Goal: Transaction & Acquisition: Purchase product/service

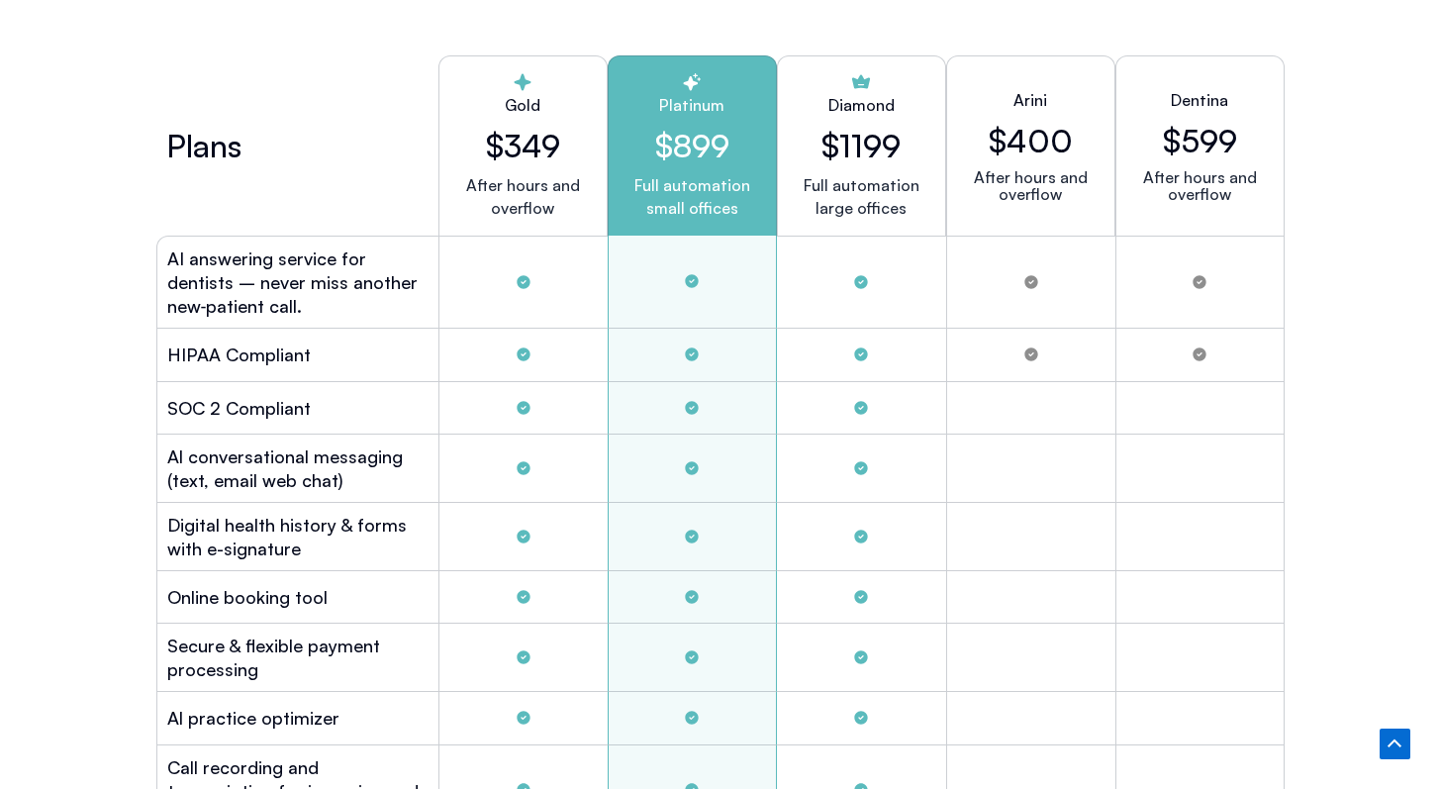
scroll to position [5444, 0]
drag, startPoint x: 533, startPoint y: 146, endPoint x: 519, endPoint y: 146, distance: 13.9
click at [519, 146] on h2 "$349" at bounding box center [523, 147] width 136 height 38
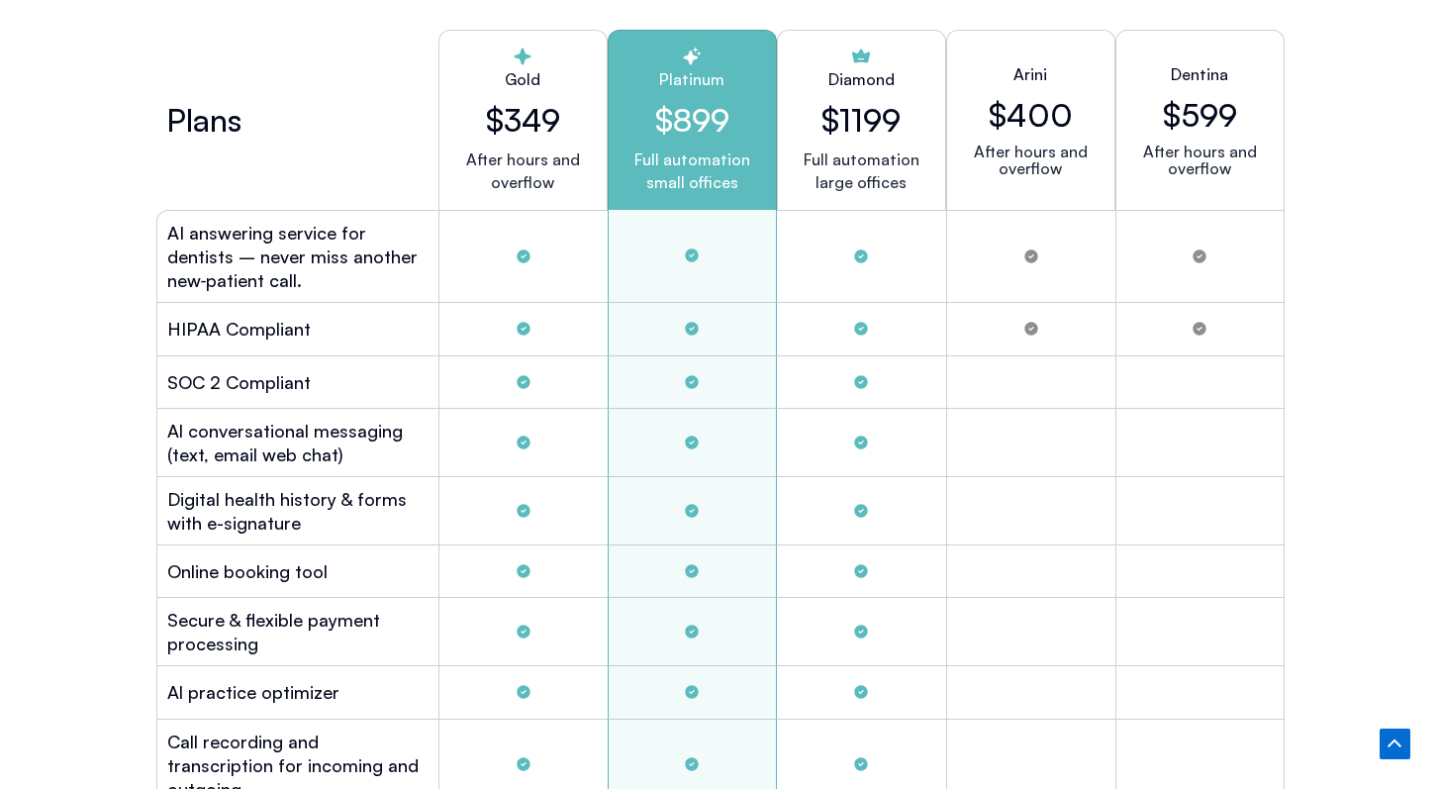
scroll to position [5470, 0]
drag, startPoint x: 884, startPoint y: 175, endPoint x: 835, endPoint y: 180, distance: 49.7
click at [835, 180] on p "Full automation large offices" at bounding box center [862, 172] width 116 height 46
click at [836, 180] on p "Full automation large offices" at bounding box center [862, 172] width 116 height 46
drag, startPoint x: 836, startPoint y: 180, endPoint x: 879, endPoint y: 177, distance: 43.7
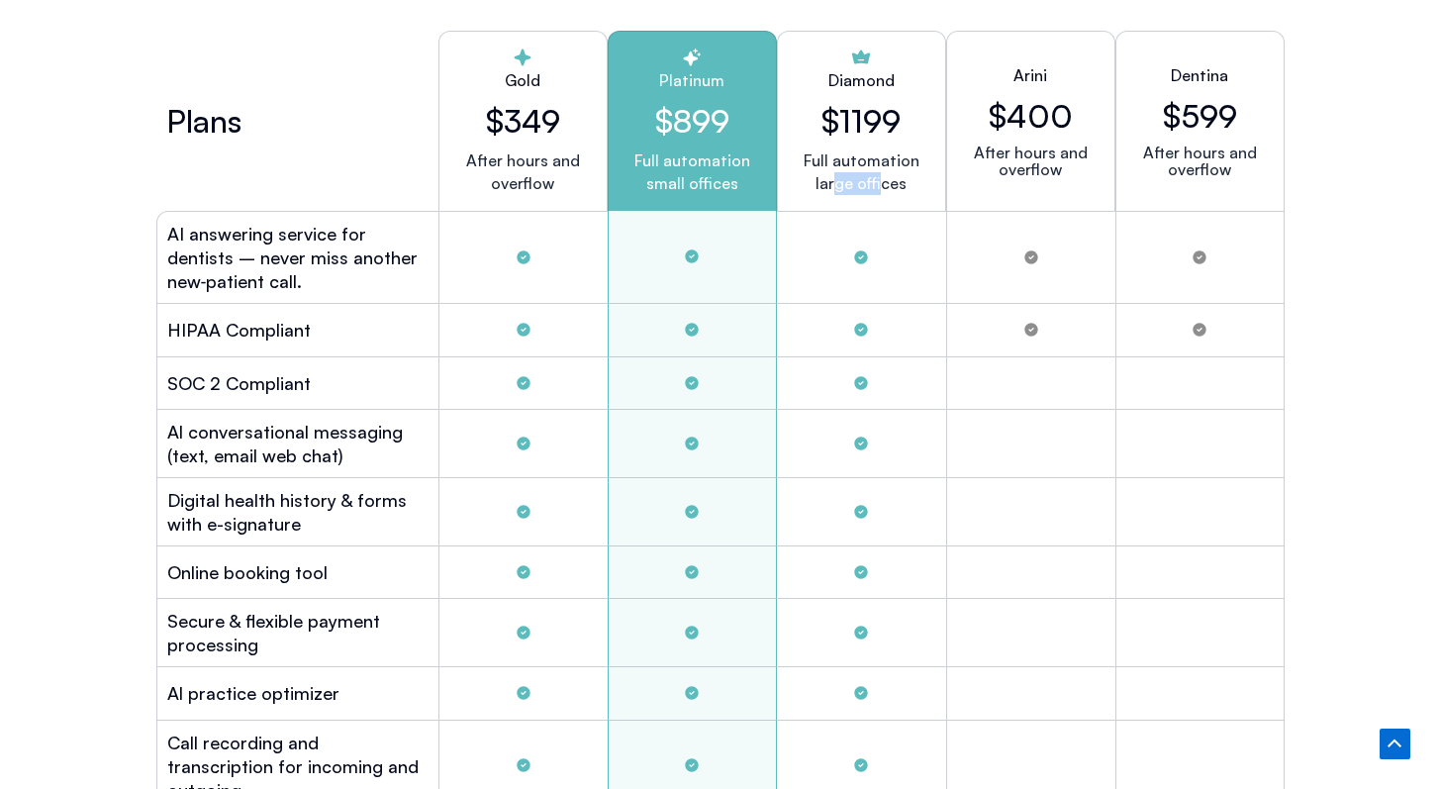
click at [879, 177] on p "Full automation large offices" at bounding box center [862, 172] width 116 height 46
drag, startPoint x: 878, startPoint y: 177, endPoint x: 837, endPoint y: 173, distance: 41.8
click at [837, 173] on p "Full automation large offices" at bounding box center [862, 172] width 116 height 46
drag, startPoint x: 673, startPoint y: 76, endPoint x: 712, endPoint y: 75, distance: 38.6
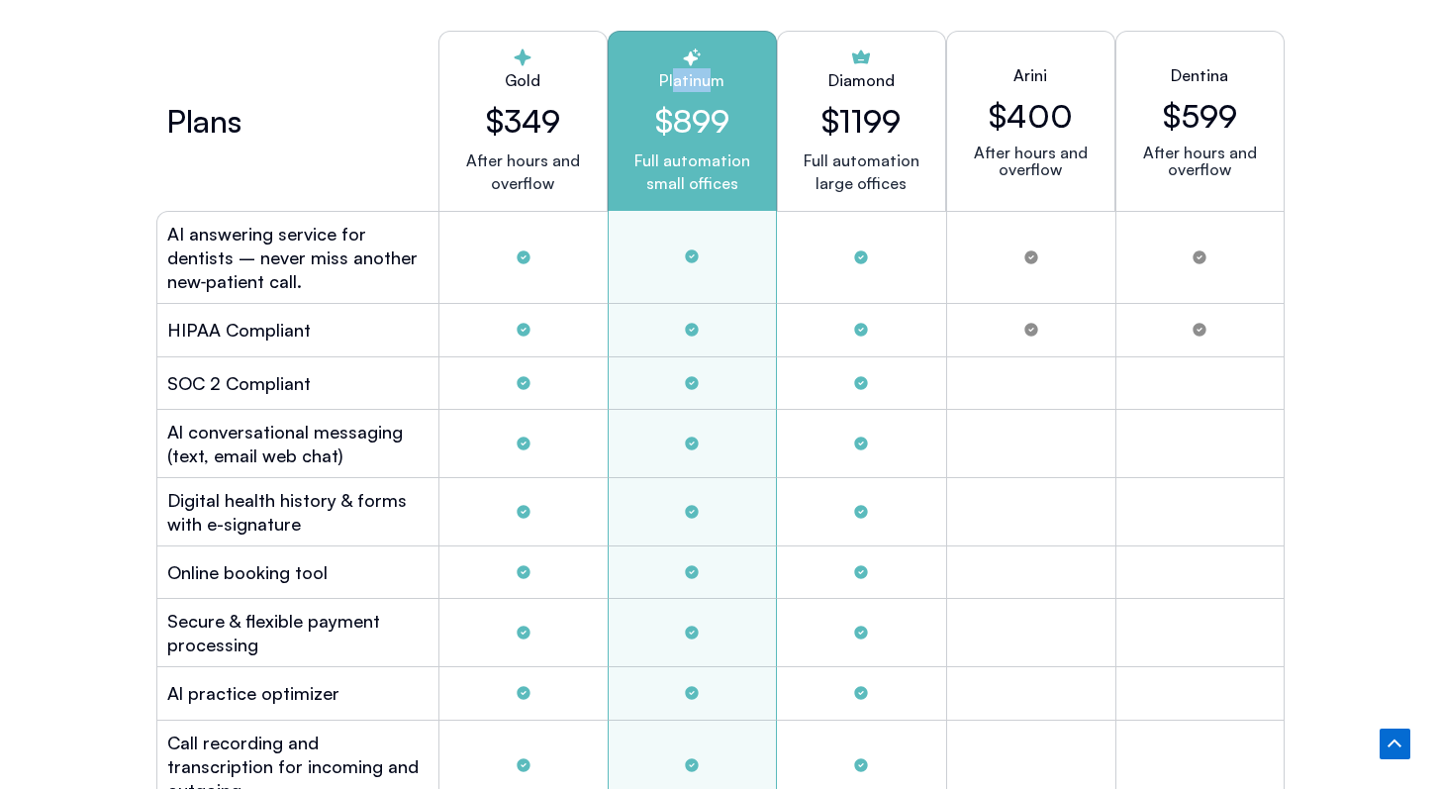
click at [712, 75] on h2 "Platinum" at bounding box center [693, 80] width 136 height 24
click at [712, 77] on h2 "Platinum" at bounding box center [693, 80] width 136 height 24
drag, startPoint x: 712, startPoint y: 75, endPoint x: 670, endPoint y: 75, distance: 41.6
click at [670, 75] on h2 "Platinum" at bounding box center [693, 80] width 136 height 24
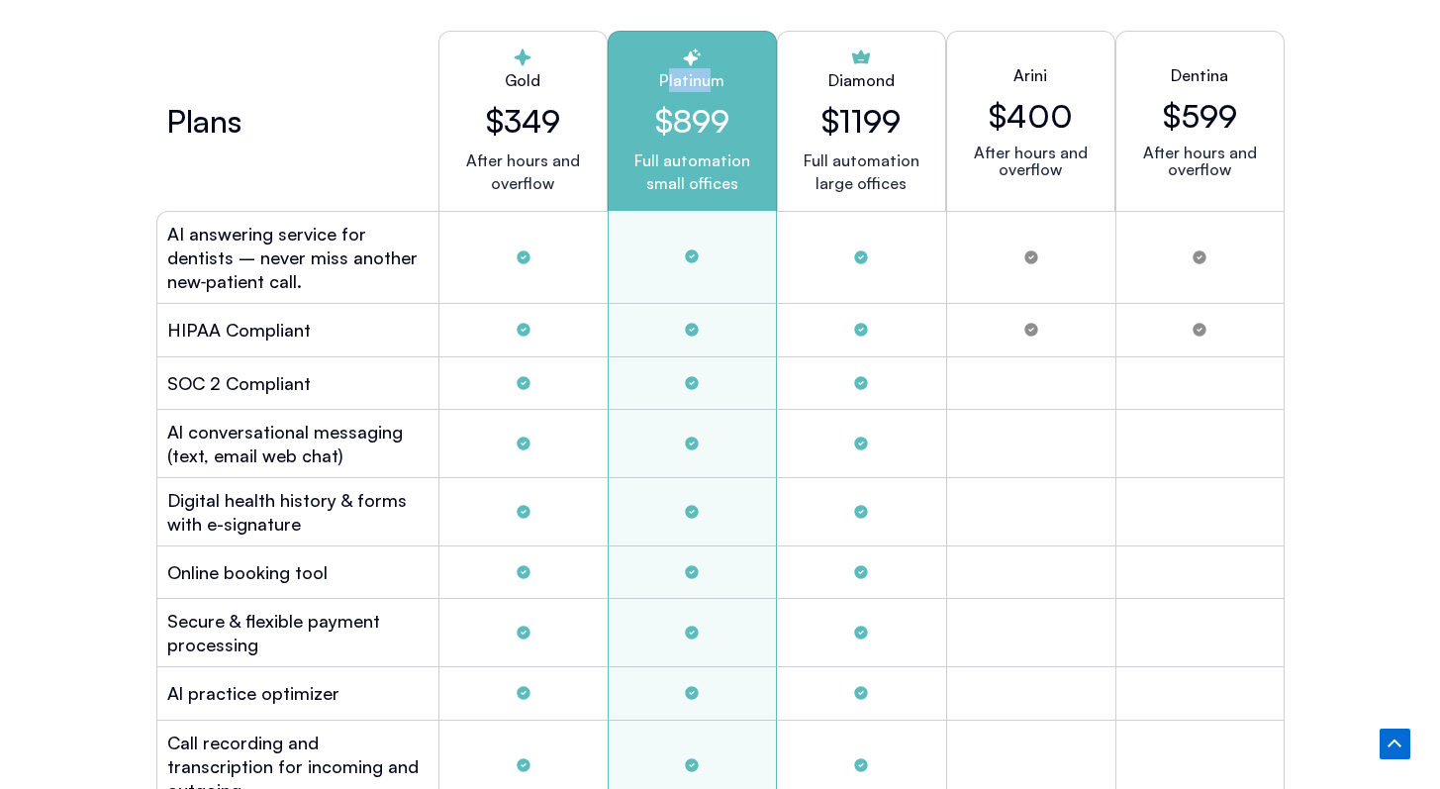
drag, startPoint x: 669, startPoint y: 73, endPoint x: 709, endPoint y: 72, distance: 39.6
click at [709, 73] on h2 "Platinum" at bounding box center [693, 80] width 136 height 24
click at [709, 72] on h2 "Platinum" at bounding box center [693, 80] width 136 height 24
drag, startPoint x: 713, startPoint y: 116, endPoint x: 692, endPoint y: 116, distance: 20.8
click at [692, 116] on h2 "$899" at bounding box center [693, 121] width 136 height 38
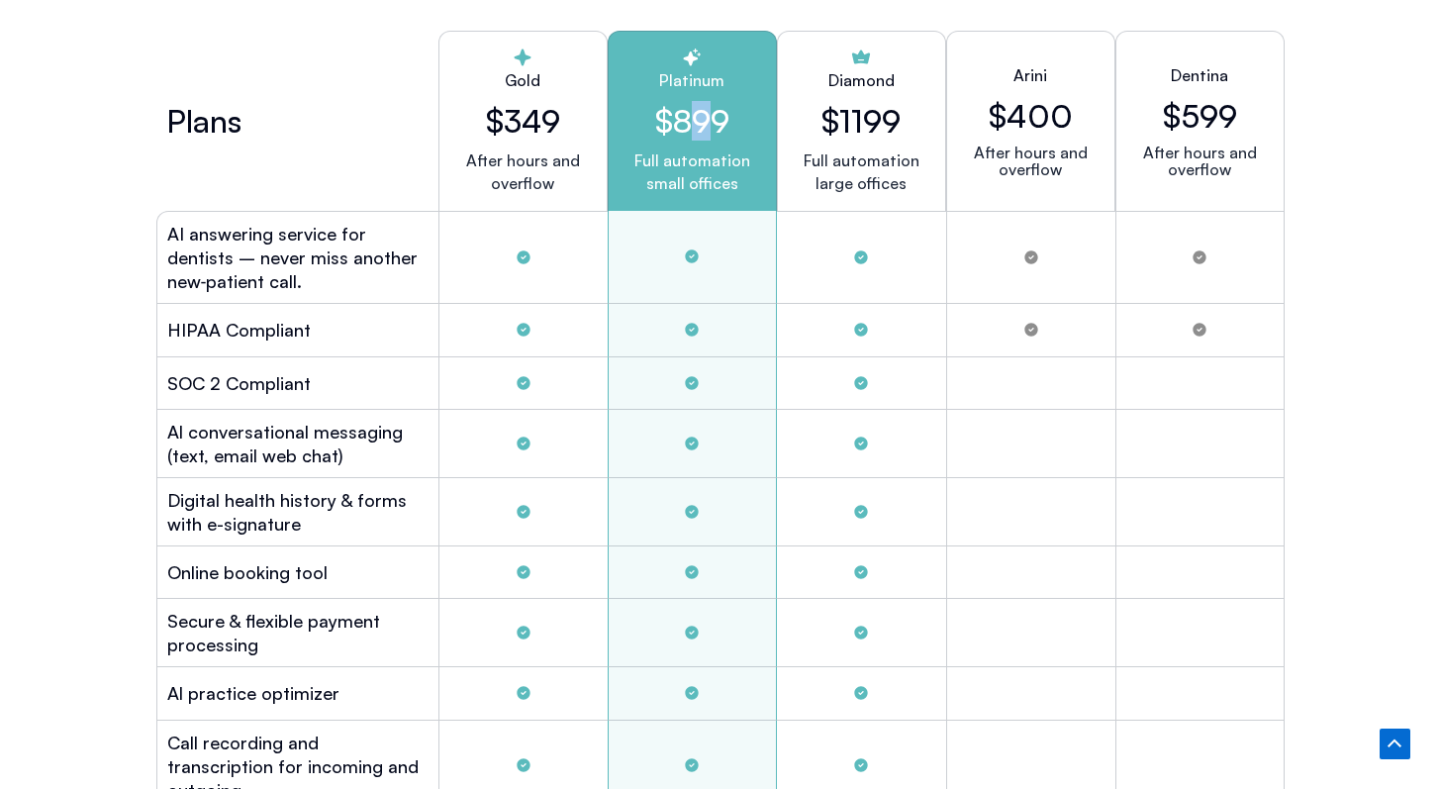
click at [692, 116] on h2 "$899" at bounding box center [693, 121] width 136 height 38
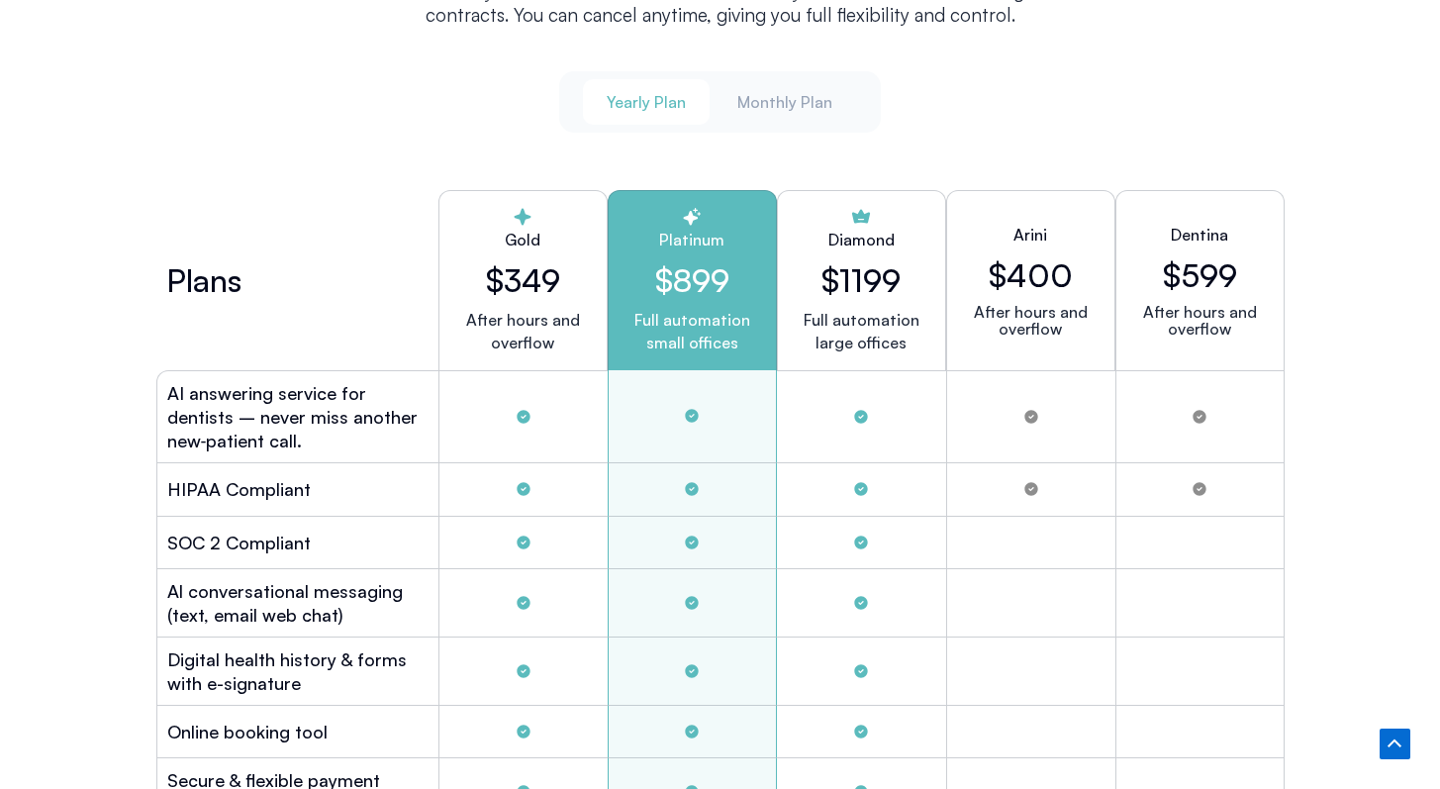
scroll to position [5309, 0]
drag, startPoint x: 710, startPoint y: 237, endPoint x: 667, endPoint y: 235, distance: 42.6
click at [667, 235] on h2 "Platinum" at bounding box center [693, 241] width 136 height 24
drag, startPoint x: 713, startPoint y: 236, endPoint x: 671, endPoint y: 231, distance: 41.9
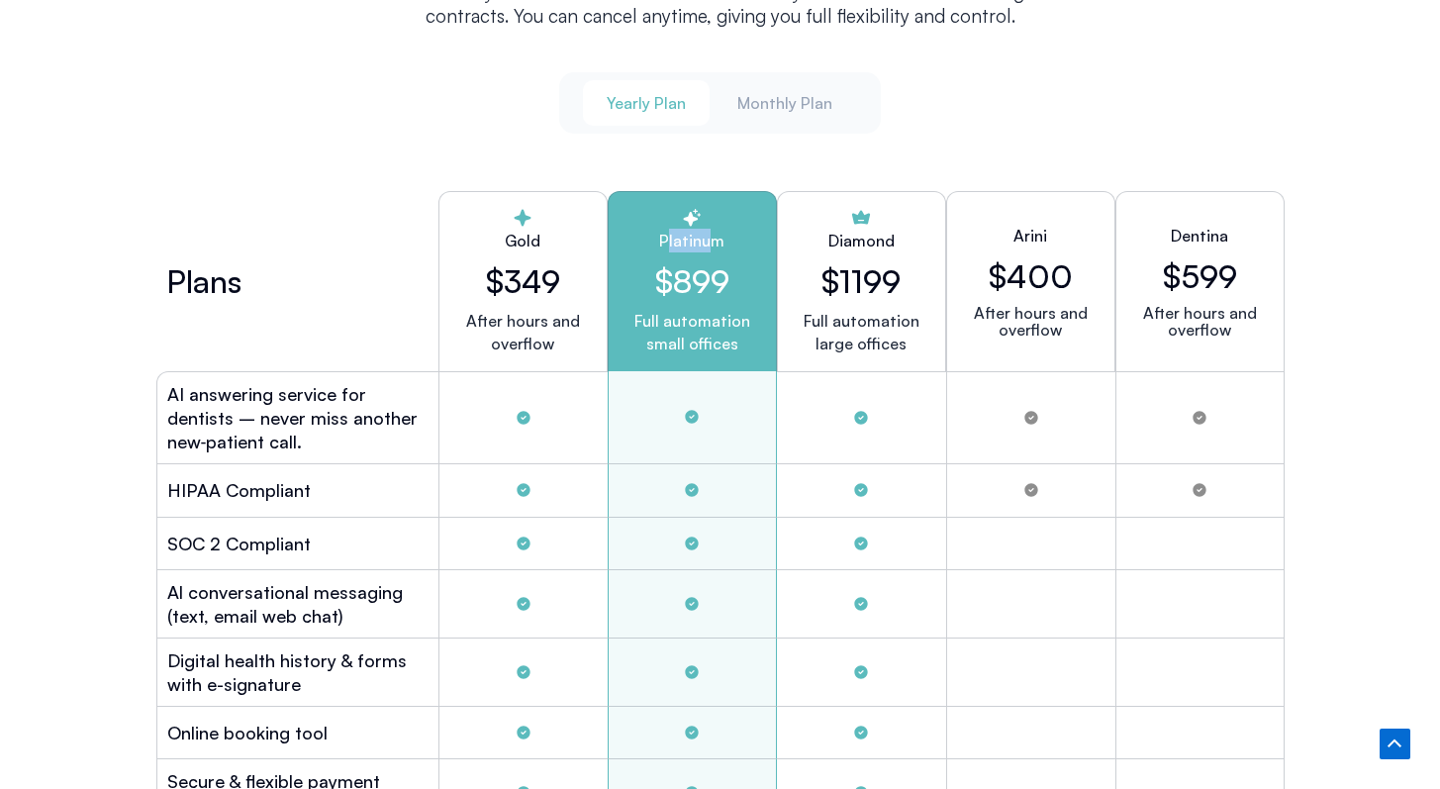
click at [671, 231] on h2 "Platinum" at bounding box center [693, 241] width 136 height 24
drag, startPoint x: 714, startPoint y: 282, endPoint x: 700, endPoint y: 284, distance: 14.0
click at [700, 283] on h2 "$899" at bounding box center [693, 281] width 136 height 38
click at [700, 284] on h2 "$899" at bounding box center [693, 281] width 136 height 38
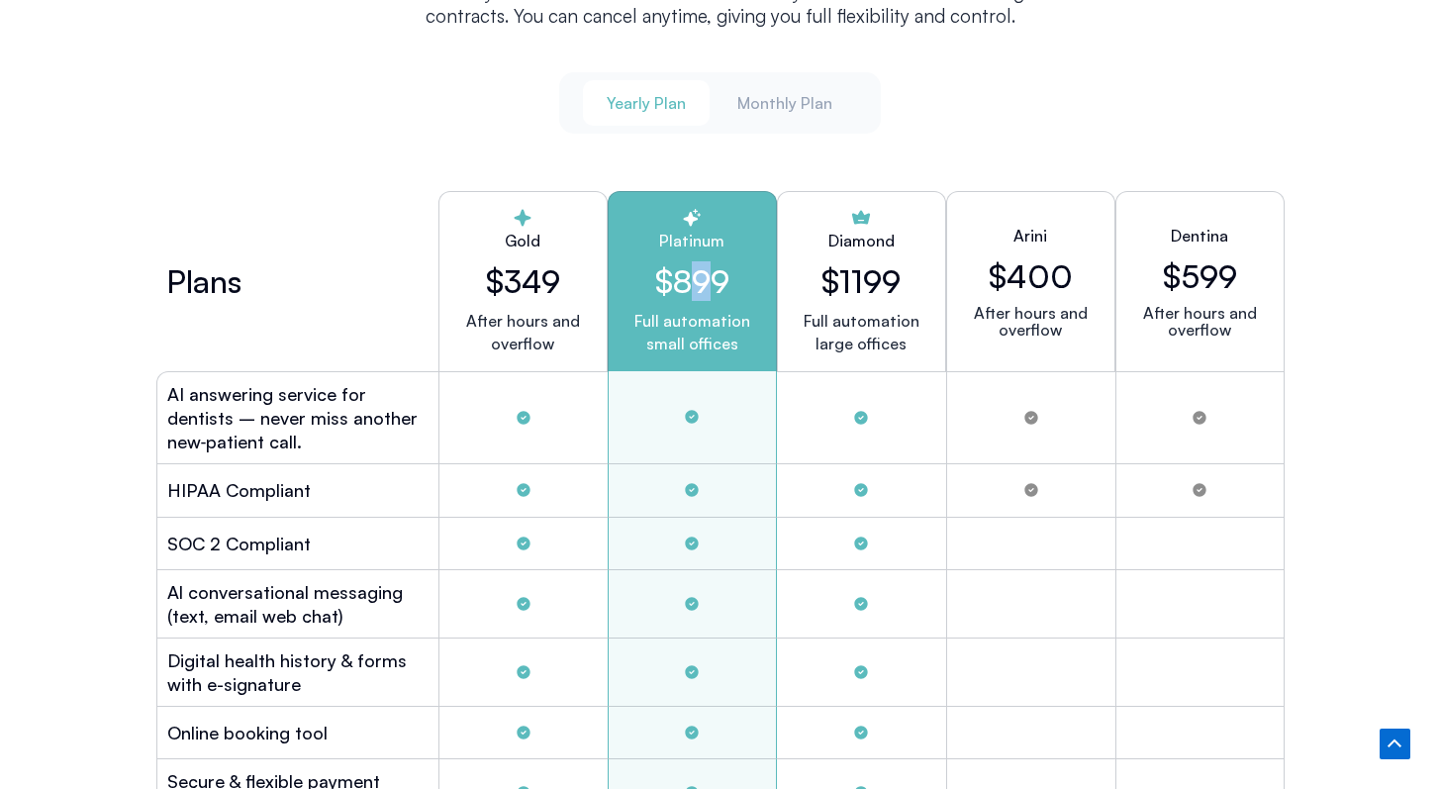
drag, startPoint x: 710, startPoint y: 278, endPoint x: 696, endPoint y: 278, distance: 13.9
click at [696, 278] on h2 "$899" at bounding box center [693, 281] width 136 height 38
drag, startPoint x: 677, startPoint y: 276, endPoint x: 736, endPoint y: 278, distance: 58.4
click at [737, 278] on h2 "$899" at bounding box center [693, 281] width 136 height 38
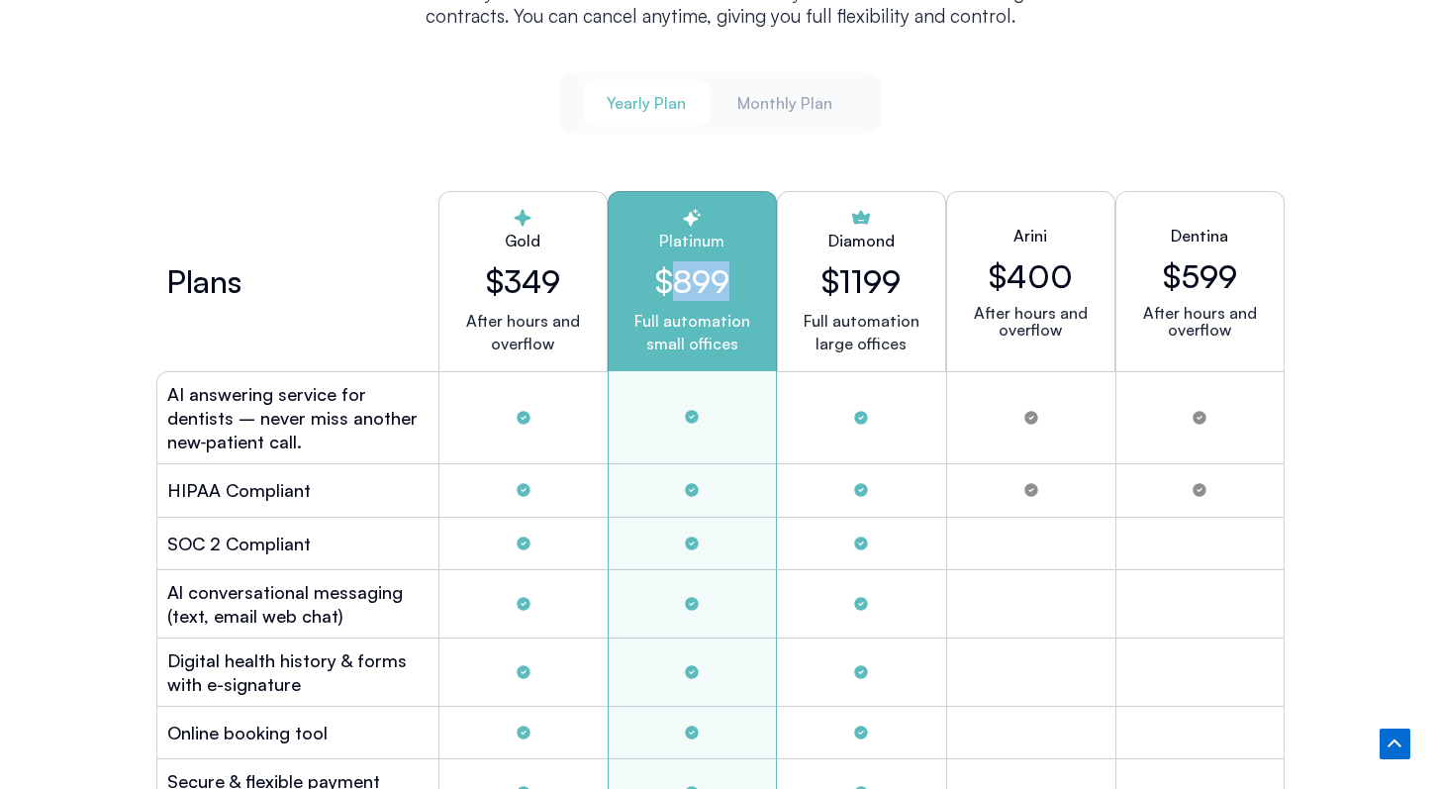
click at [736, 278] on h2 "$899" at bounding box center [693, 281] width 136 height 38
click at [772, 118] on button "Monthly Plan" at bounding box center [785, 103] width 143 height 46
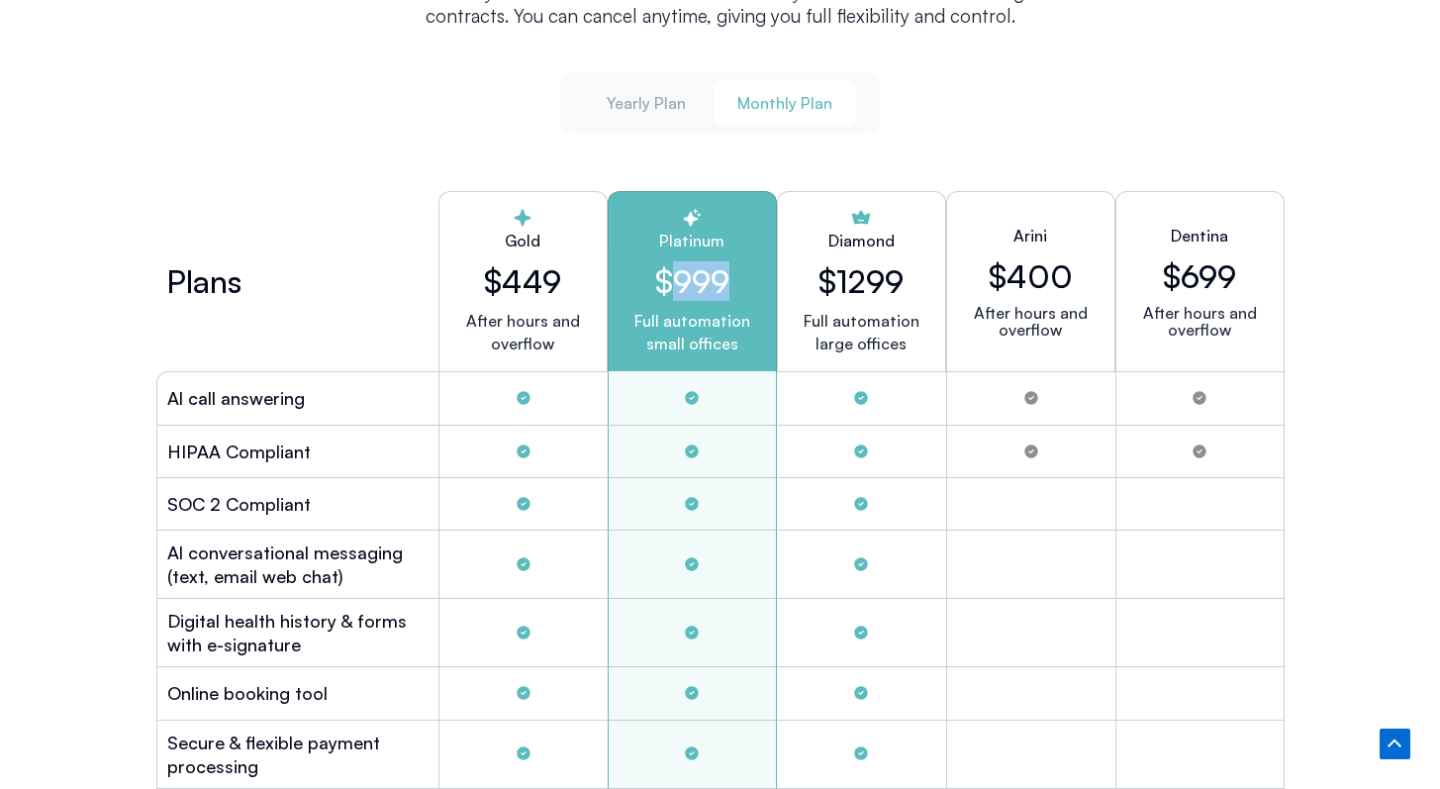
drag, startPoint x: 681, startPoint y: 280, endPoint x: 726, endPoint y: 280, distance: 44.6
click at [726, 280] on h2 "$999" at bounding box center [693, 281] width 136 height 38
drag, startPoint x: 712, startPoint y: 281, endPoint x: 694, endPoint y: 276, distance: 18.5
click at [694, 276] on h2 "$999" at bounding box center [693, 281] width 136 height 38
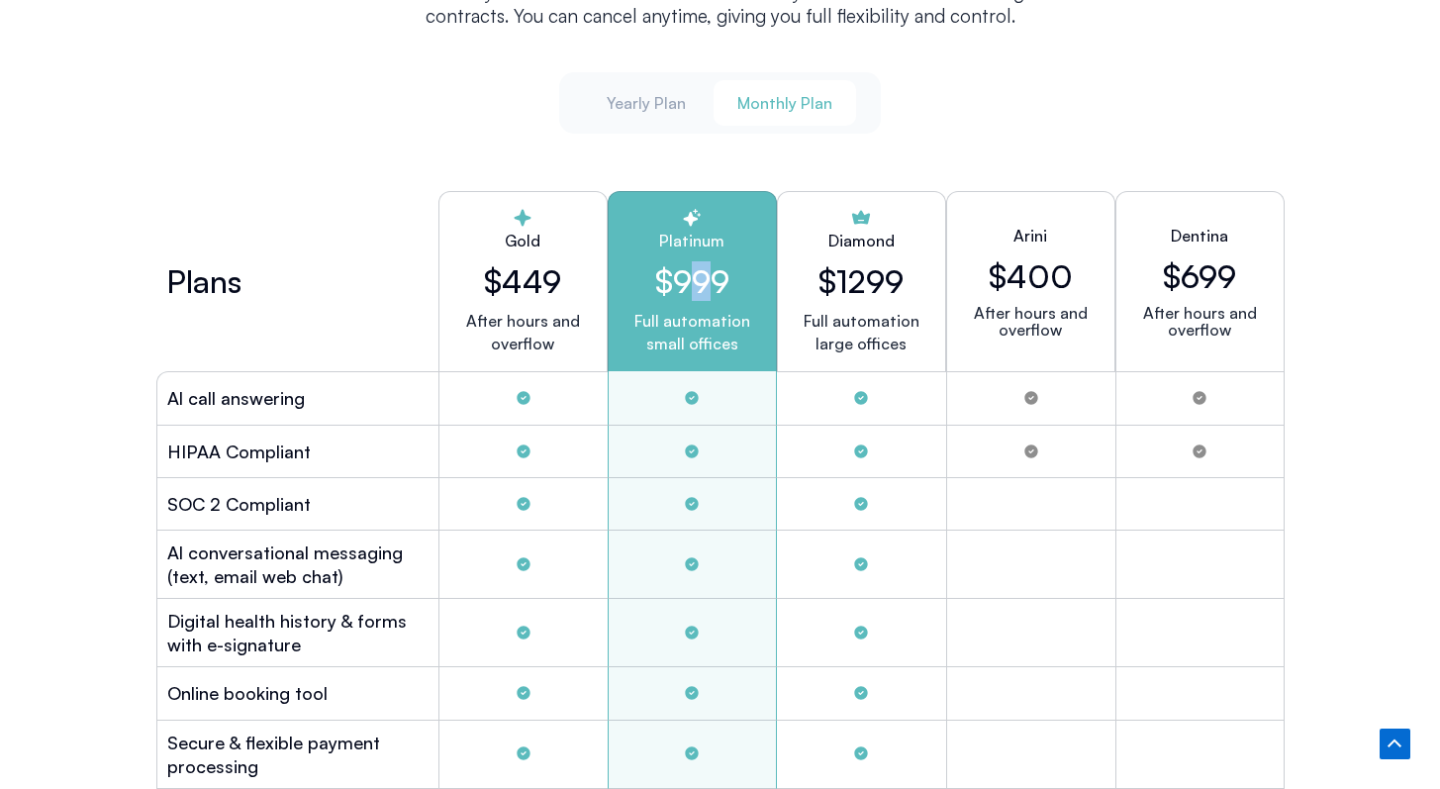
click at [694, 276] on h2 "$999" at bounding box center [693, 281] width 136 height 38
drag, startPoint x: 693, startPoint y: 275, endPoint x: 711, endPoint y: 276, distance: 17.8
click at [711, 276] on h2 "$999" at bounding box center [693, 281] width 136 height 38
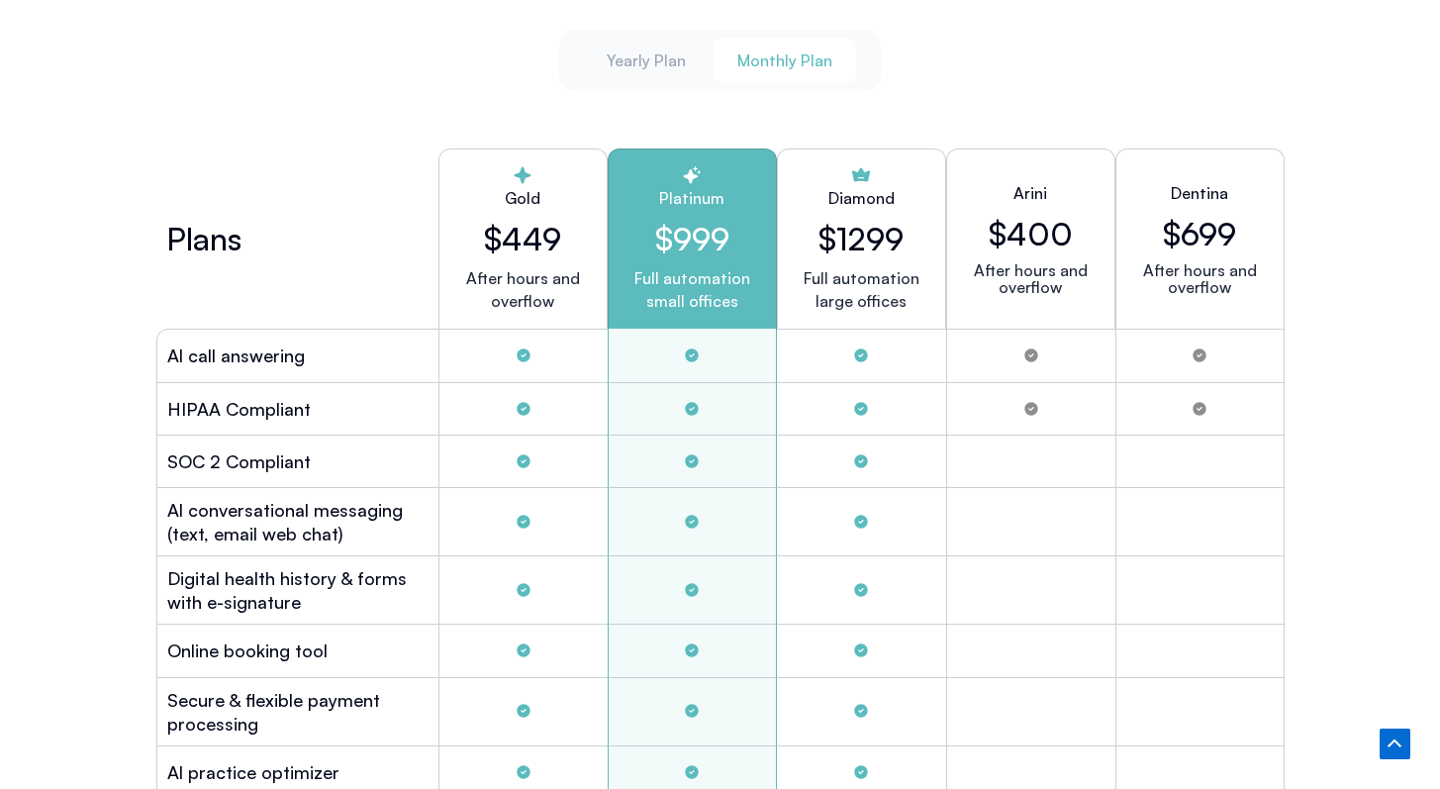
scroll to position [5350, 0]
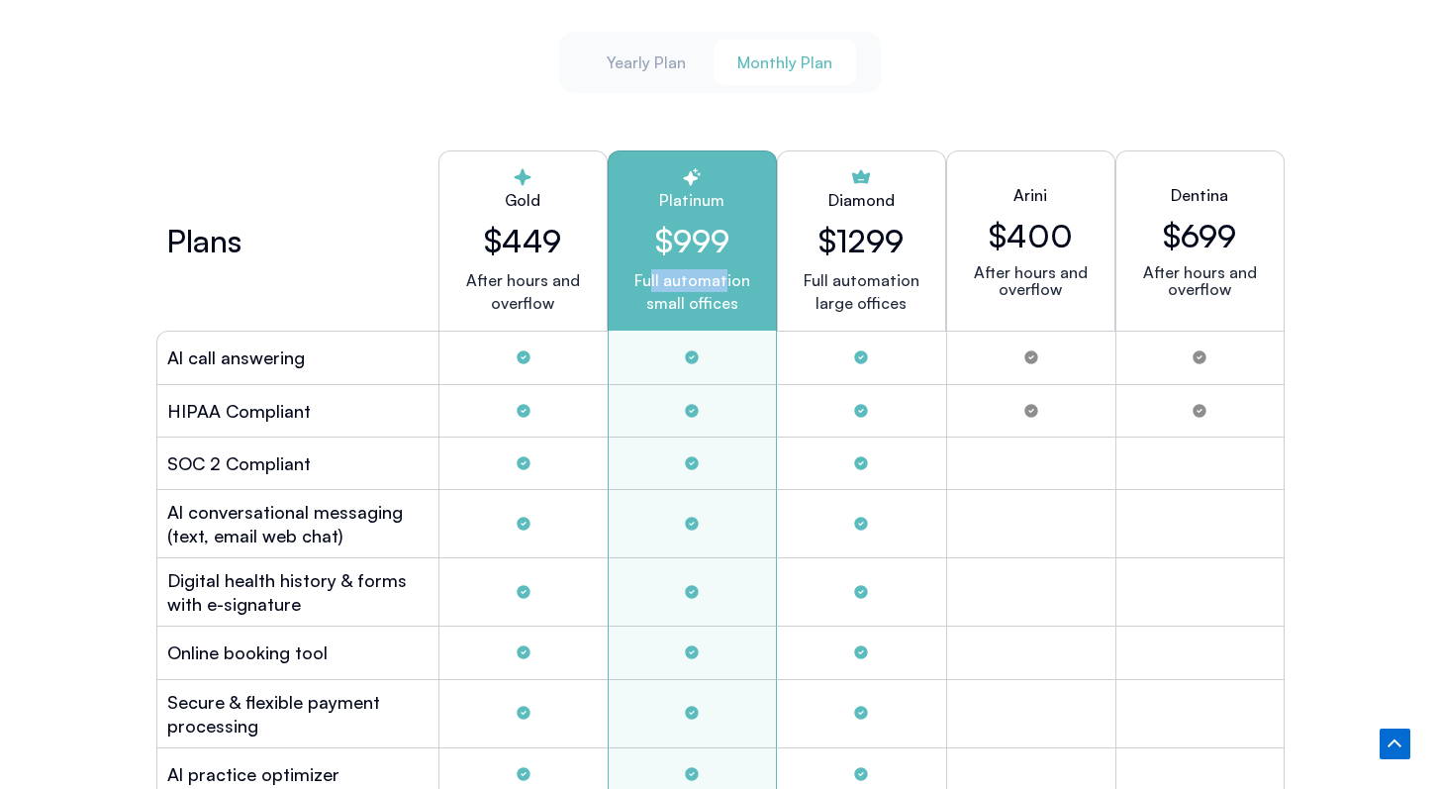
drag, startPoint x: 726, startPoint y: 276, endPoint x: 656, endPoint y: 271, distance: 69.5
click at [655, 271] on p "Full automation small offices" at bounding box center [693, 292] width 136 height 46
click at [656, 271] on p "Full automation small offices" at bounding box center [693, 292] width 136 height 46
drag, startPoint x: 668, startPoint y: 192, endPoint x: 708, endPoint y: 196, distance: 39.8
click at [708, 196] on h2 "Platinum" at bounding box center [693, 200] width 136 height 24
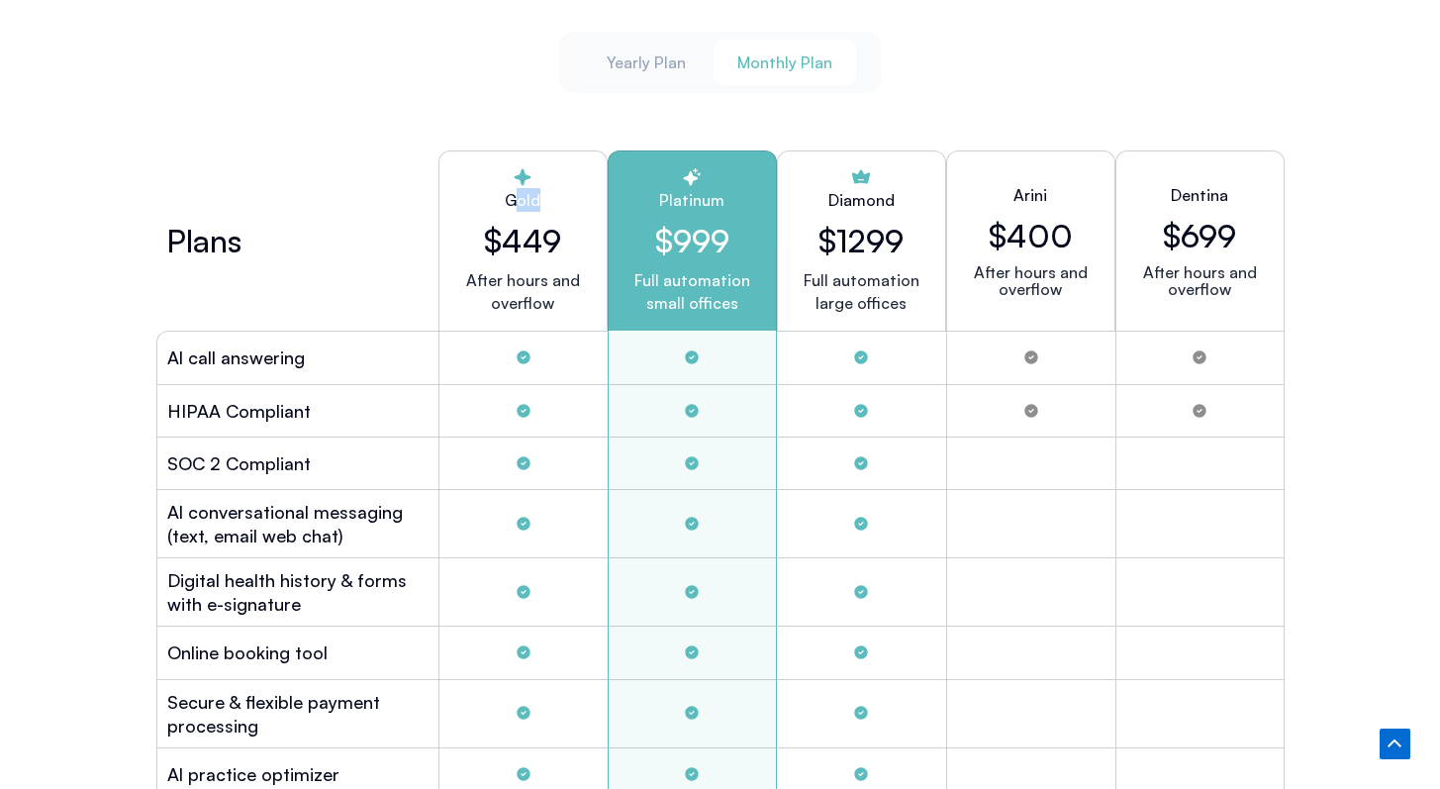
drag, startPoint x: 537, startPoint y: 198, endPoint x: 515, endPoint y: 196, distance: 21.9
click at [515, 196] on h2 "Gold" at bounding box center [523, 200] width 136 height 24
click at [538, 245] on h2 "$449" at bounding box center [523, 241] width 136 height 38
drag, startPoint x: 541, startPoint y: 242, endPoint x: 526, endPoint y: 240, distance: 15.0
click at [526, 240] on h2 "$449" at bounding box center [523, 241] width 136 height 38
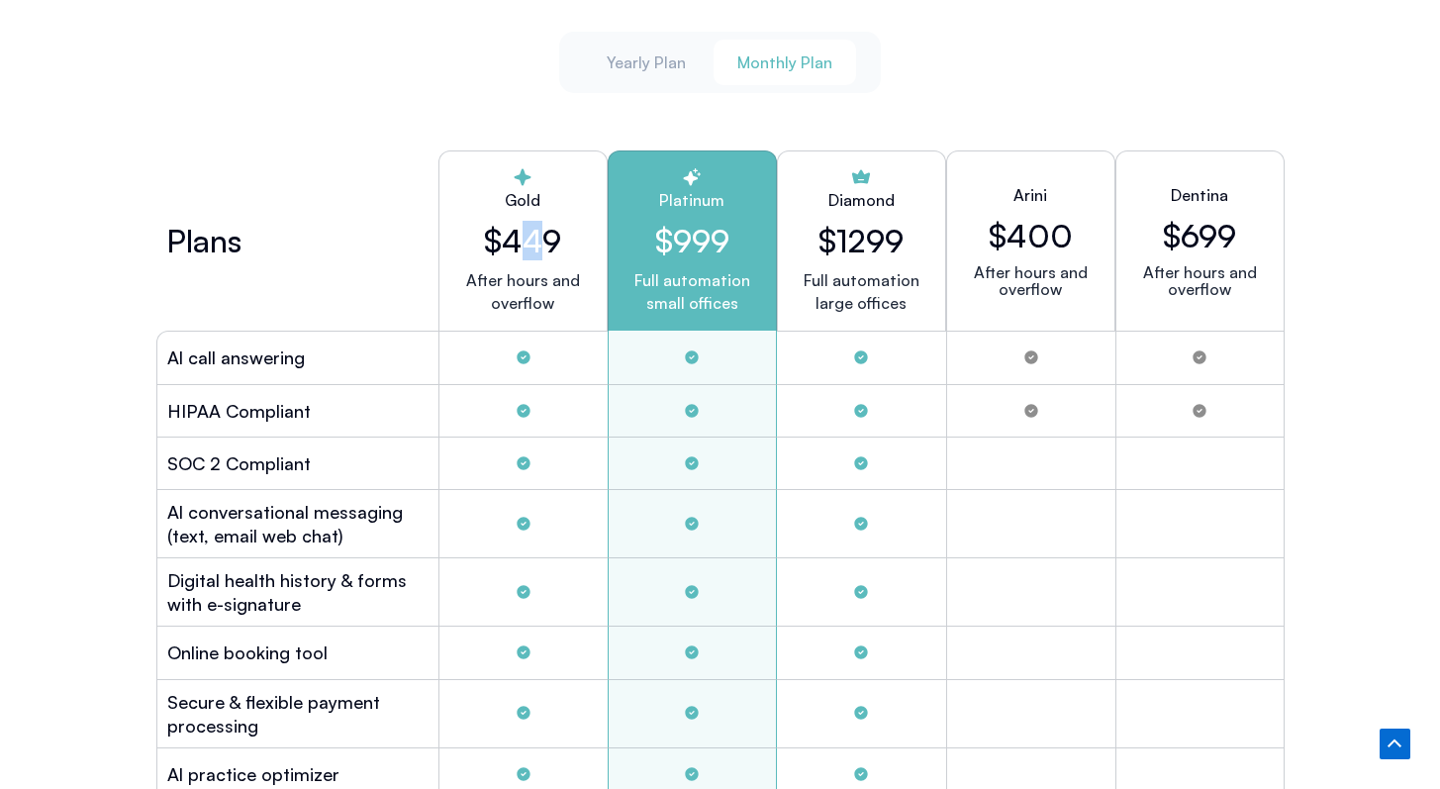
click at [526, 240] on h2 "$449" at bounding box center [523, 241] width 136 height 38
drag, startPoint x: 506, startPoint y: 234, endPoint x: 541, endPoint y: 234, distance: 34.7
click at [541, 234] on h2 "$449" at bounding box center [523, 241] width 136 height 38
drag, startPoint x: 714, startPoint y: 239, endPoint x: 691, endPoint y: 239, distance: 22.8
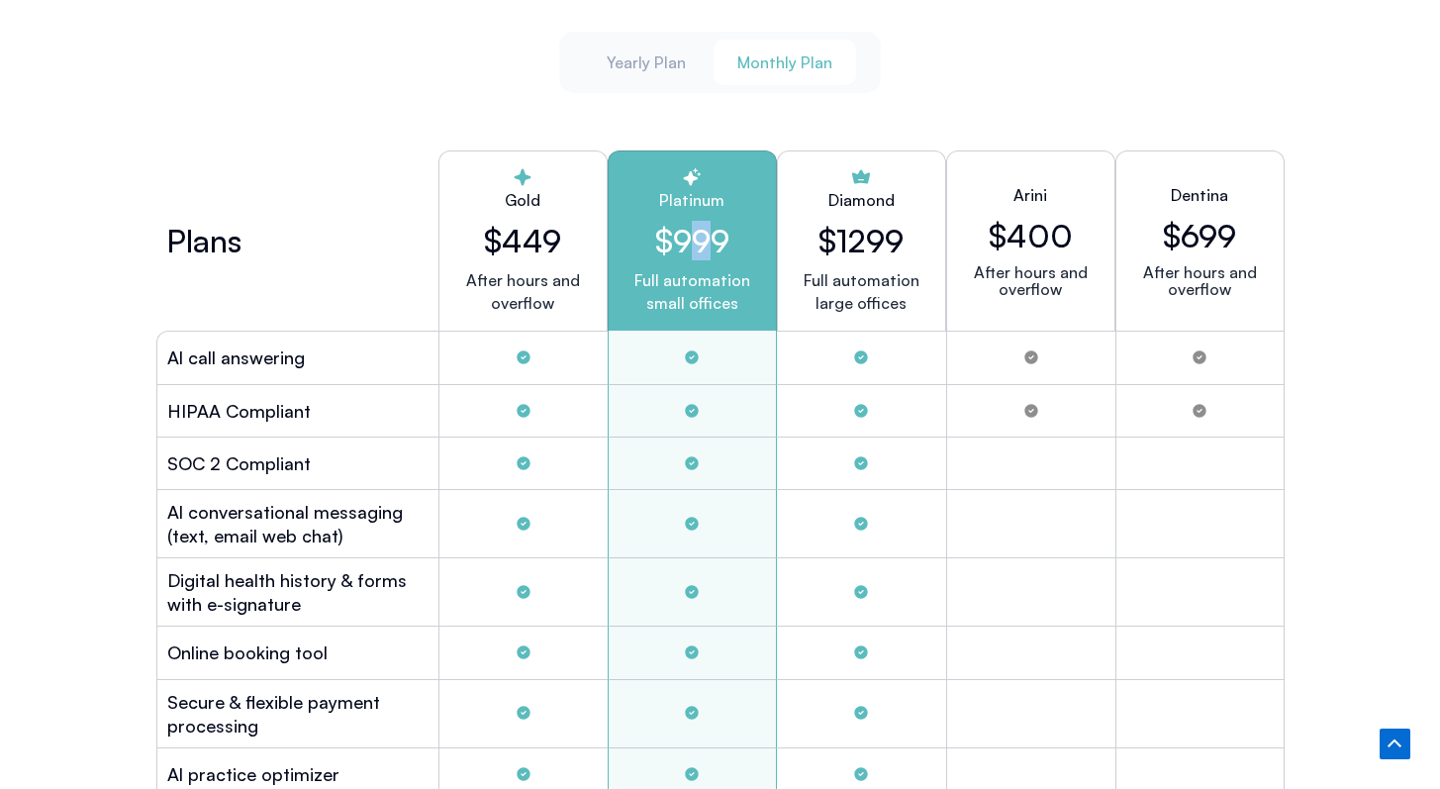
click at [691, 239] on h2 "$999" at bounding box center [693, 241] width 136 height 38
drag, startPoint x: 545, startPoint y: 237, endPoint x: 531, endPoint y: 237, distance: 14.9
click at [531, 237] on h2 "$449" at bounding box center [523, 241] width 136 height 38
click at [785, 331] on div "Tabs. Open items with Enter or Space, close with Escape and navigate using the …" at bounding box center [861, 357] width 169 height 53
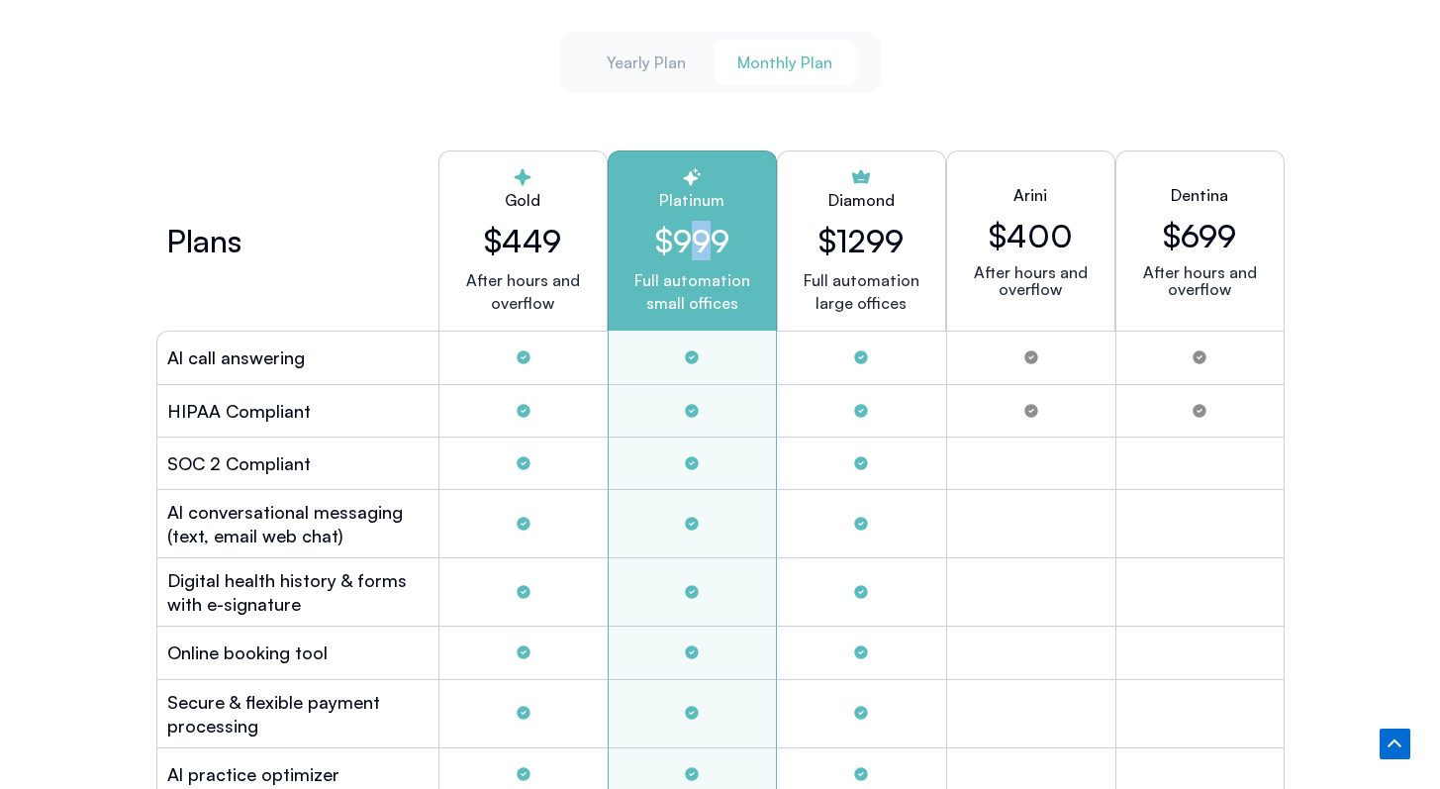
drag, startPoint x: 714, startPoint y: 241, endPoint x: 697, endPoint y: 238, distance: 17.1
click at [696, 238] on h2 "$999" at bounding box center [693, 241] width 136 height 38
click at [697, 238] on h2 "$999" at bounding box center [693, 241] width 136 height 38
drag, startPoint x: 697, startPoint y: 233, endPoint x: 716, endPoint y: 234, distance: 18.8
click at [716, 234] on h2 "$999" at bounding box center [693, 241] width 136 height 38
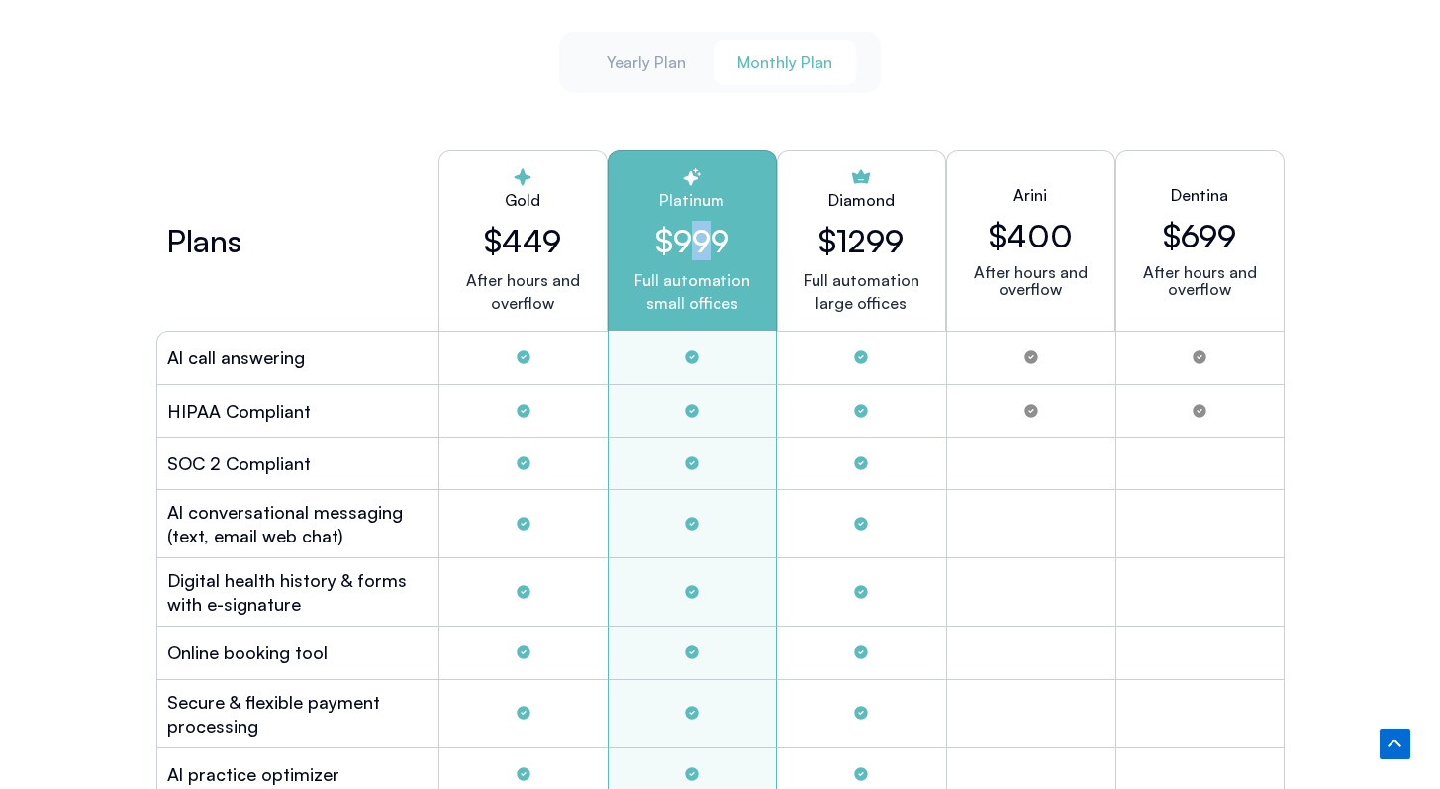
click at [716, 234] on h2 "$999" at bounding box center [693, 241] width 136 height 38
drag, startPoint x: 710, startPoint y: 243, endPoint x: 695, endPoint y: 242, distance: 14.9
click at [695, 242] on h2 "$999" at bounding box center [693, 241] width 136 height 38
drag, startPoint x: 695, startPoint y: 240, endPoint x: 717, endPoint y: 240, distance: 21.8
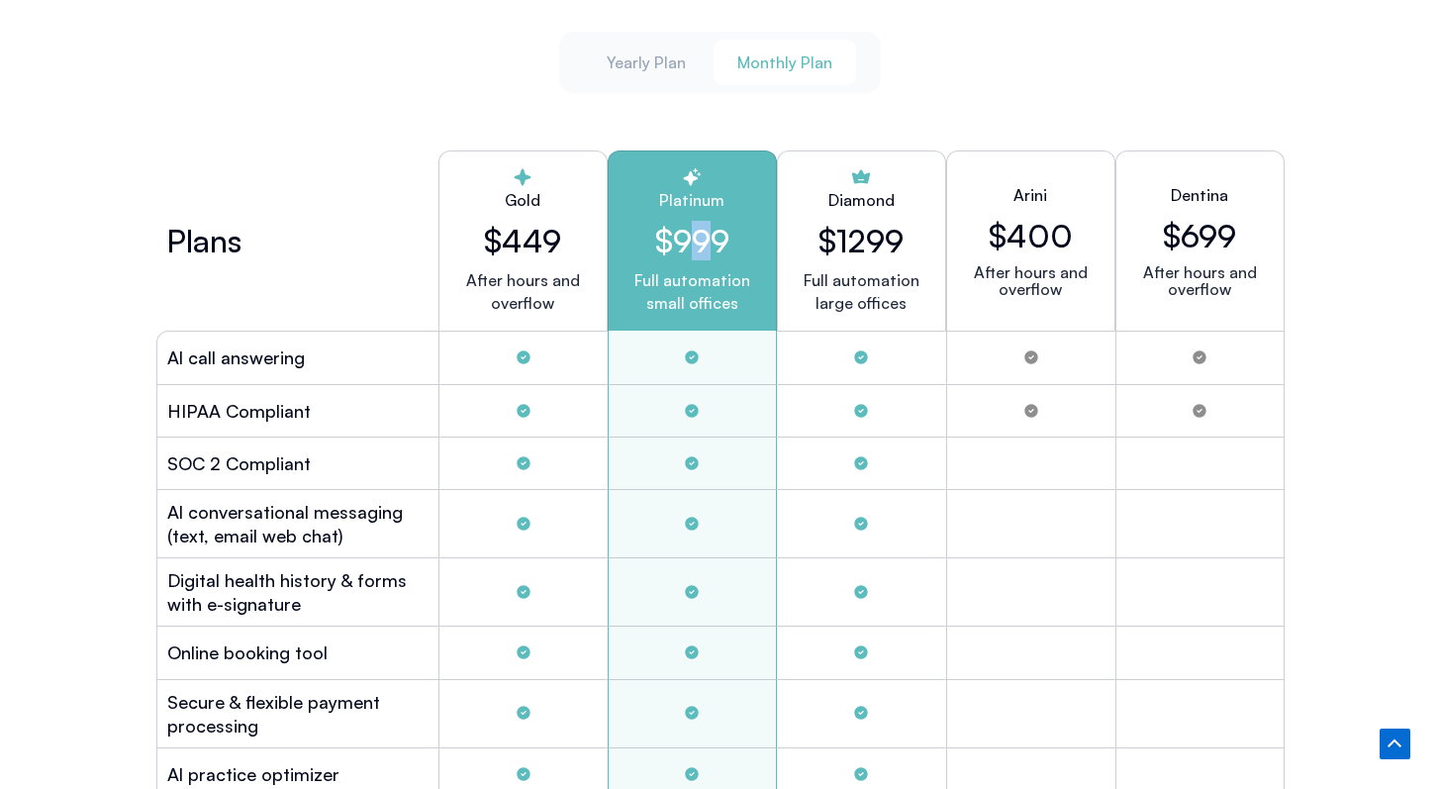
click at [717, 240] on h2 "$999" at bounding box center [693, 241] width 136 height 38
drag, startPoint x: 715, startPoint y: 239, endPoint x: 690, endPoint y: 238, distance: 24.8
click at [690, 238] on h2 "$999" at bounding box center [693, 241] width 136 height 38
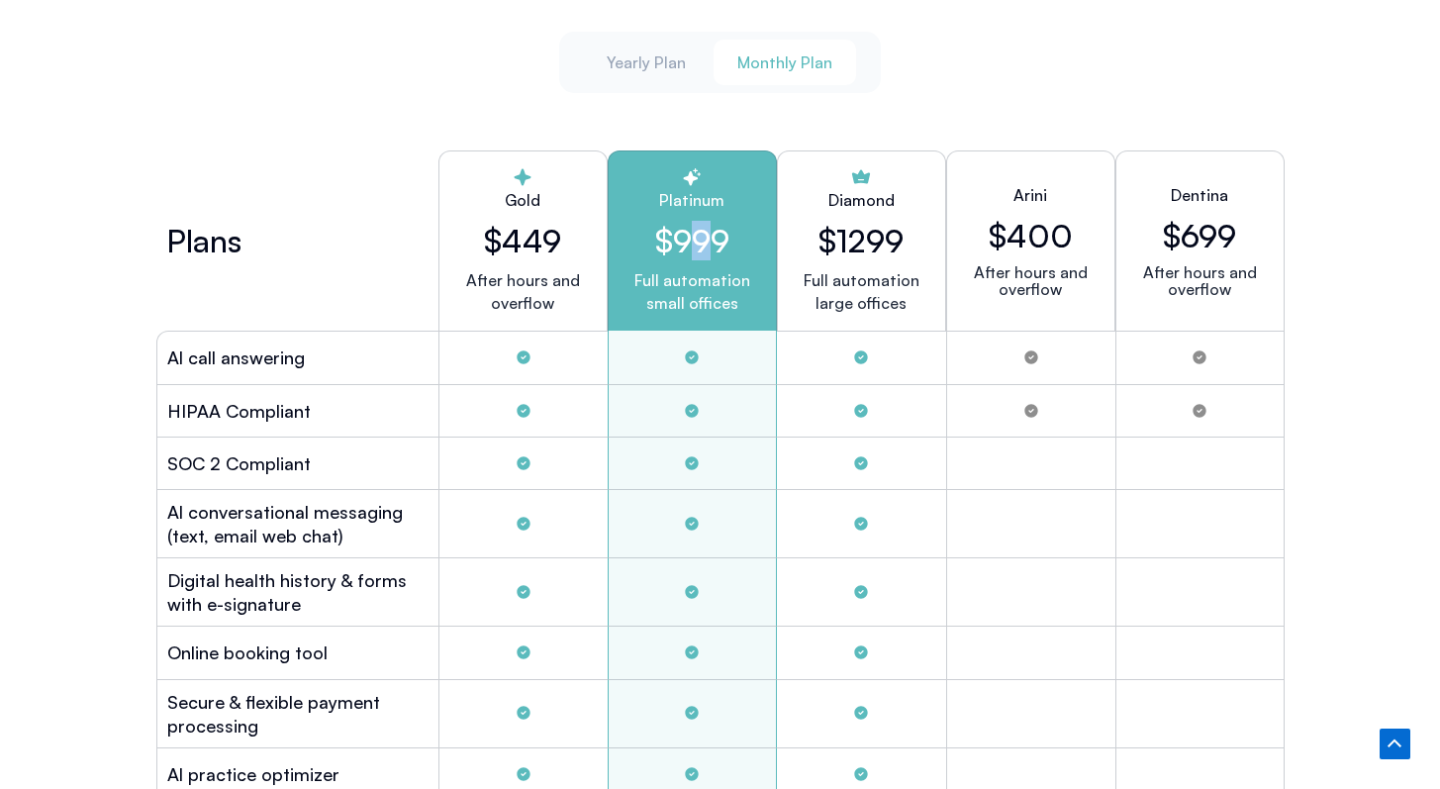
drag, startPoint x: 690, startPoint y: 237, endPoint x: 709, endPoint y: 237, distance: 18.8
click at [709, 237] on h2 "$999" at bounding box center [693, 241] width 136 height 38
drag, startPoint x: 545, startPoint y: 241, endPoint x: 523, endPoint y: 241, distance: 21.8
click at [523, 241] on h2 "$449" at bounding box center [523, 241] width 136 height 38
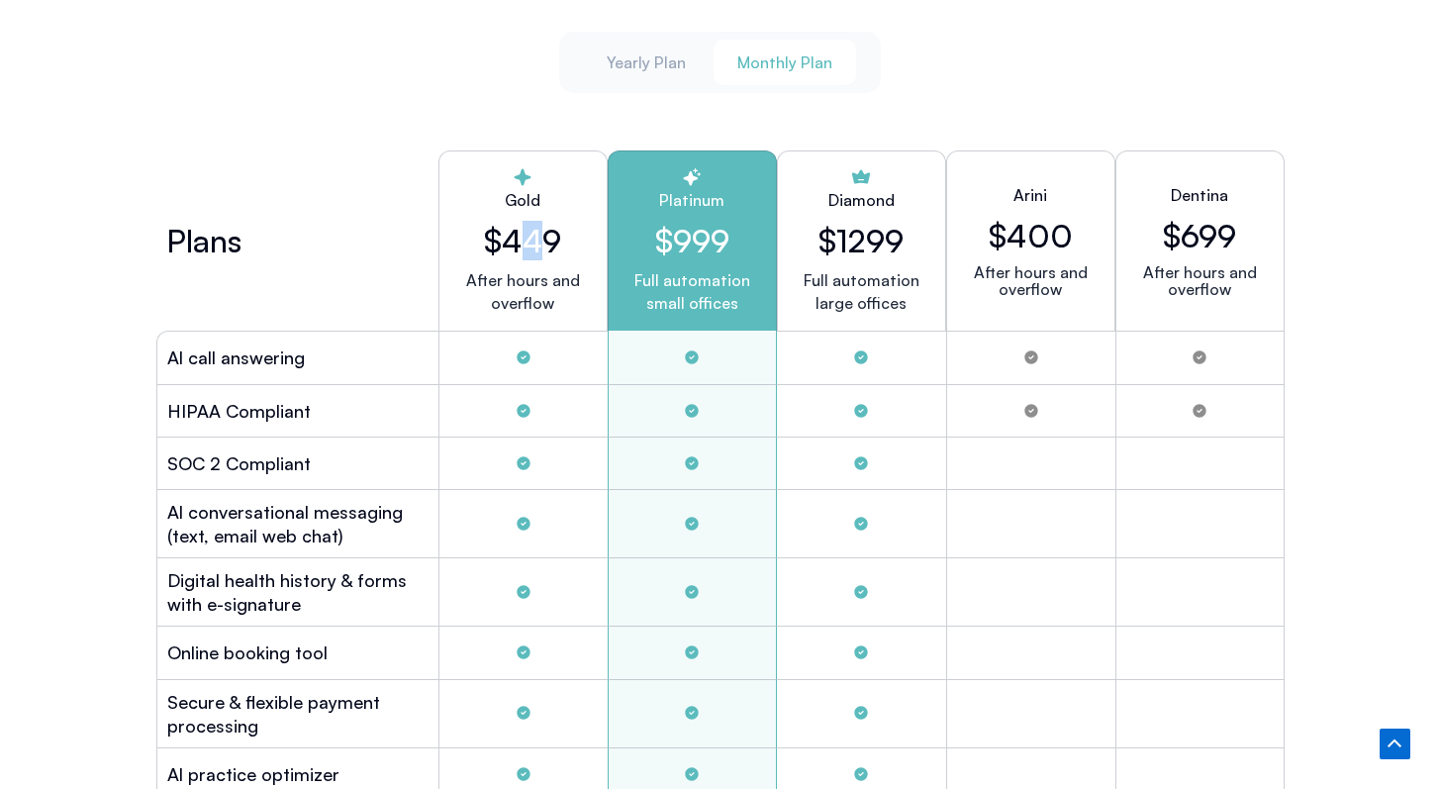
click at [524, 241] on h2 "$449" at bounding box center [523, 241] width 136 height 38
drag, startPoint x: 524, startPoint y: 236, endPoint x: 539, endPoint y: 239, distance: 15.1
click at [539, 239] on h2 "$449" at bounding box center [523, 241] width 136 height 38
drag, startPoint x: 543, startPoint y: 237, endPoint x: 523, endPoint y: 235, distance: 19.9
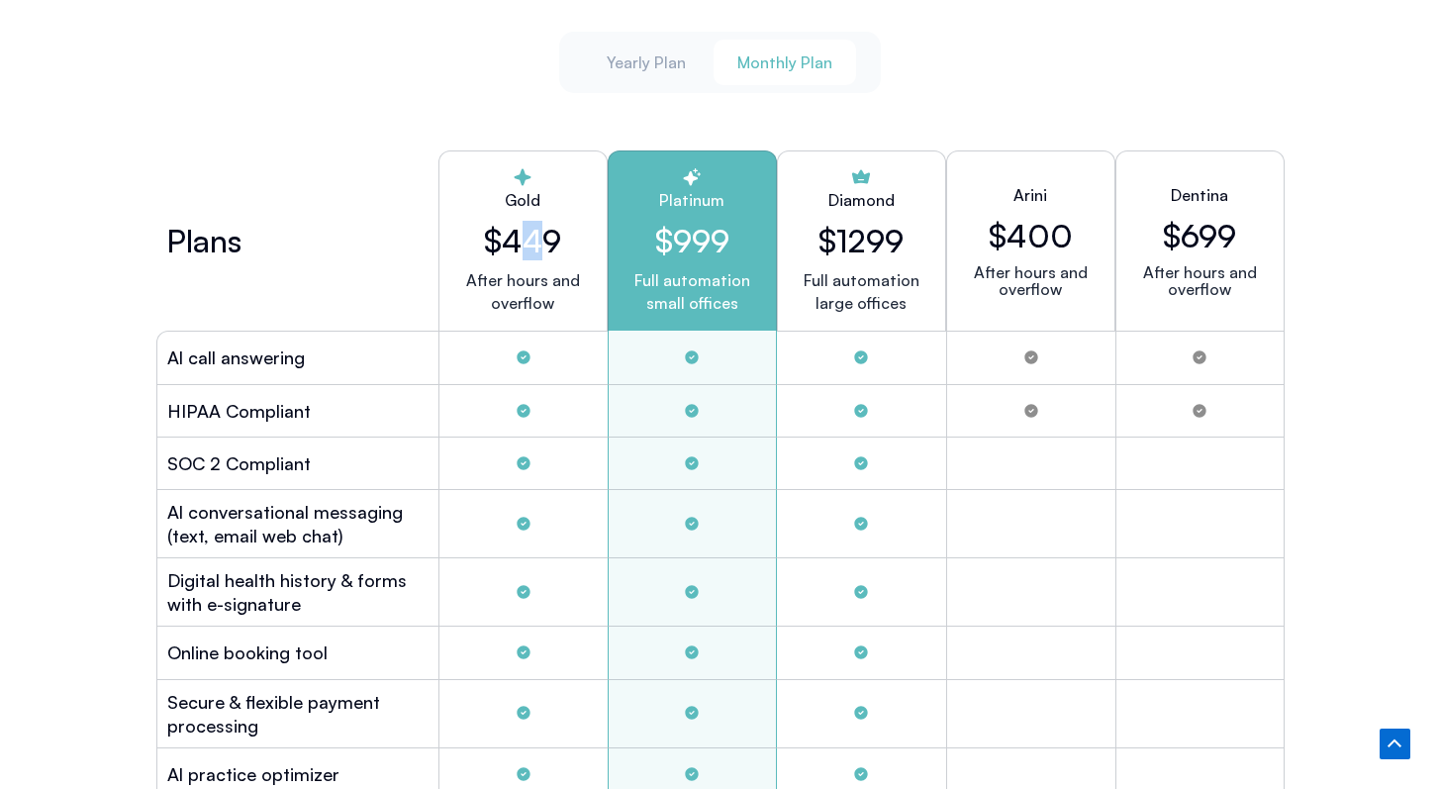
click at [522, 235] on h2 "$449" at bounding box center [523, 241] width 136 height 38
click at [523, 235] on h2 "$449" at bounding box center [523, 241] width 136 height 38
drag, startPoint x: 523, startPoint y: 238, endPoint x: 545, endPoint y: 240, distance: 21.9
click at [545, 240] on h2 "$449" at bounding box center [523, 241] width 136 height 38
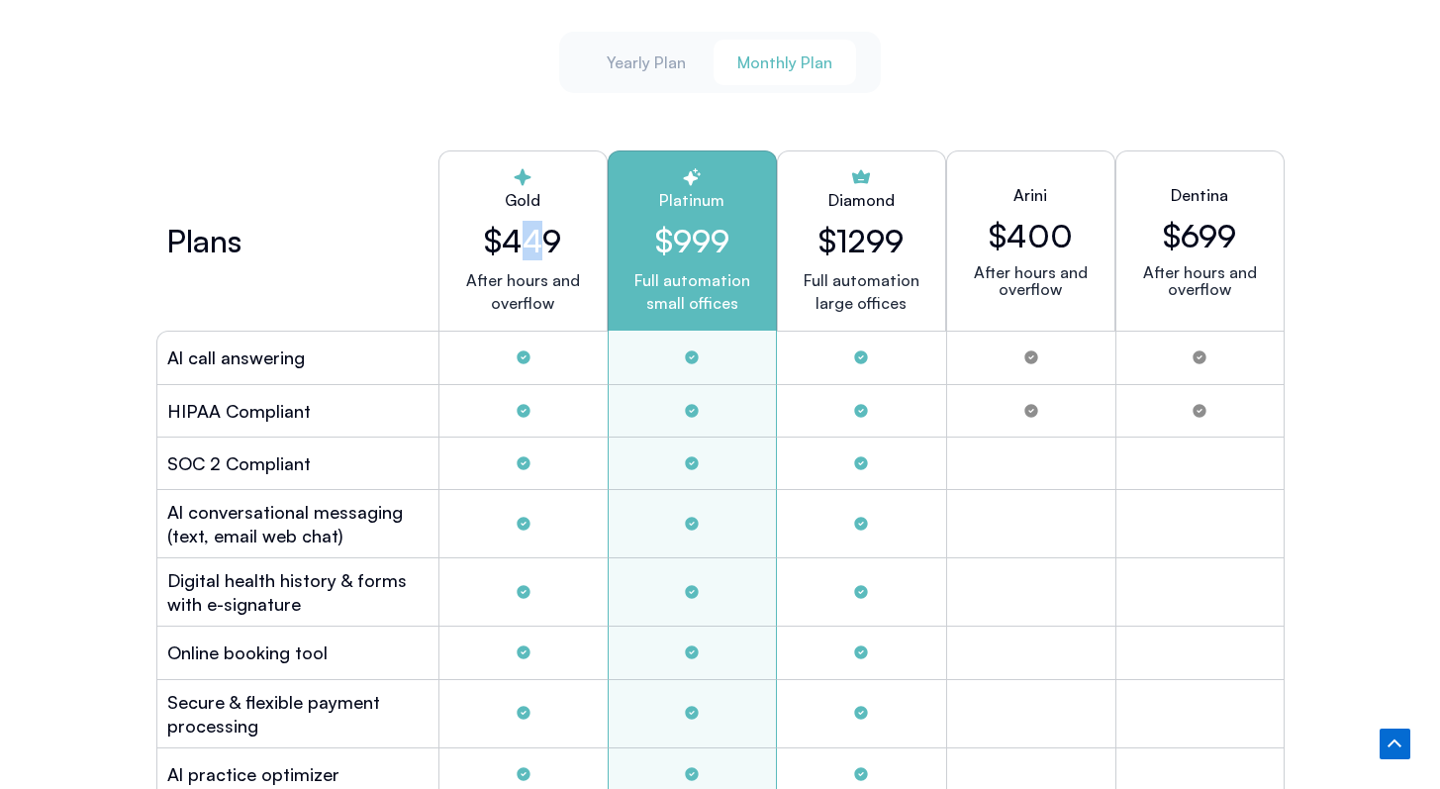
drag, startPoint x: 543, startPoint y: 240, endPoint x: 530, endPoint y: 240, distance: 12.9
click at [530, 240] on h2 "$449" at bounding box center [523, 241] width 136 height 38
drag, startPoint x: 525, startPoint y: 240, endPoint x: 539, endPoint y: 241, distance: 13.9
click at [539, 241] on h2 "$449" at bounding box center [523, 241] width 136 height 38
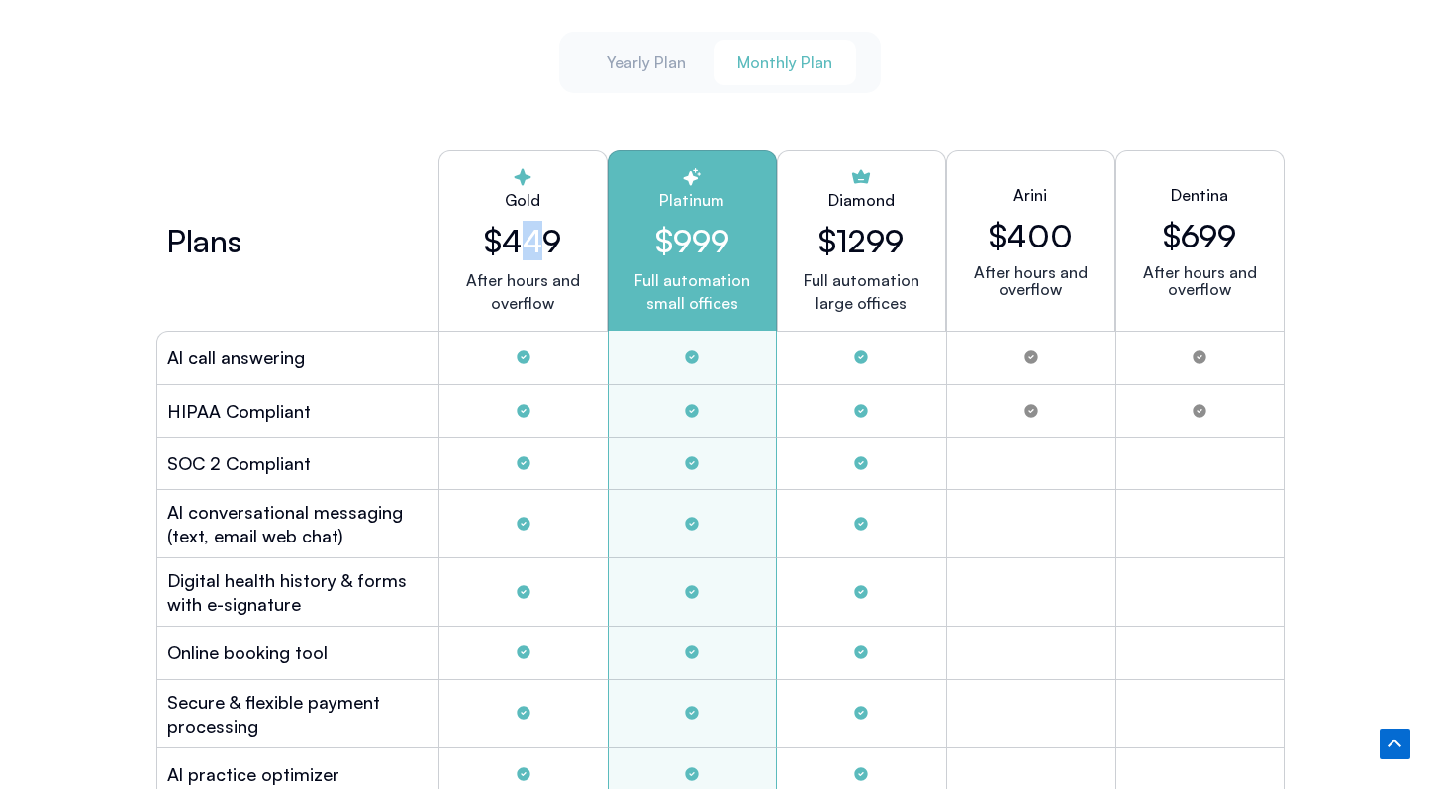
click at [539, 241] on h2 "$449" at bounding box center [523, 241] width 136 height 38
drag, startPoint x: 539, startPoint y: 241, endPoint x: 524, endPoint y: 241, distance: 14.9
click at [524, 241] on h2 "$449" at bounding box center [523, 241] width 136 height 38
drag, startPoint x: 525, startPoint y: 239, endPoint x: 542, endPoint y: 240, distance: 16.9
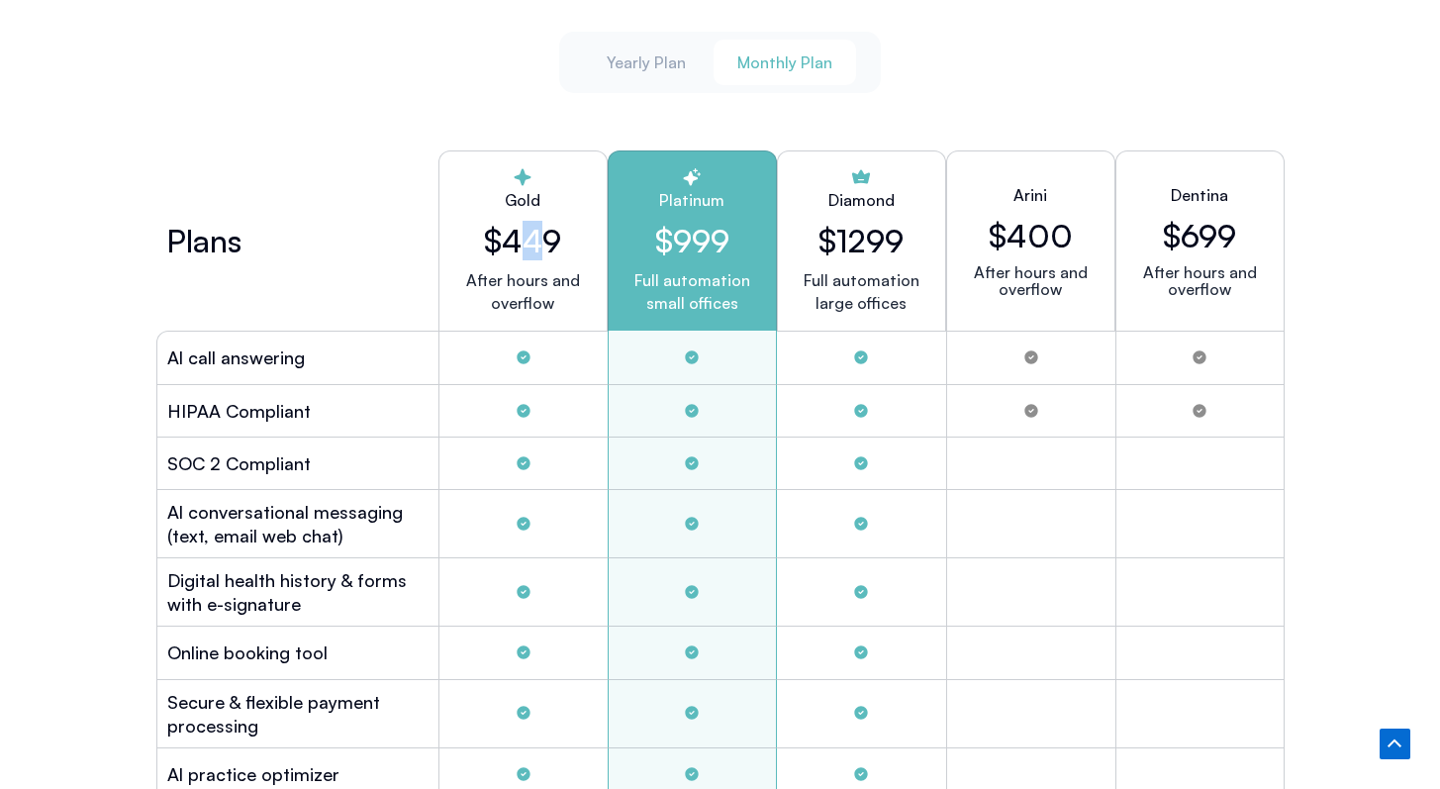
click at [542, 240] on h2 "$449" at bounding box center [523, 241] width 136 height 38
drag, startPoint x: 545, startPoint y: 240, endPoint x: 524, endPoint y: 239, distance: 21.8
click at [524, 239] on h2 "$449" at bounding box center [523, 241] width 136 height 38
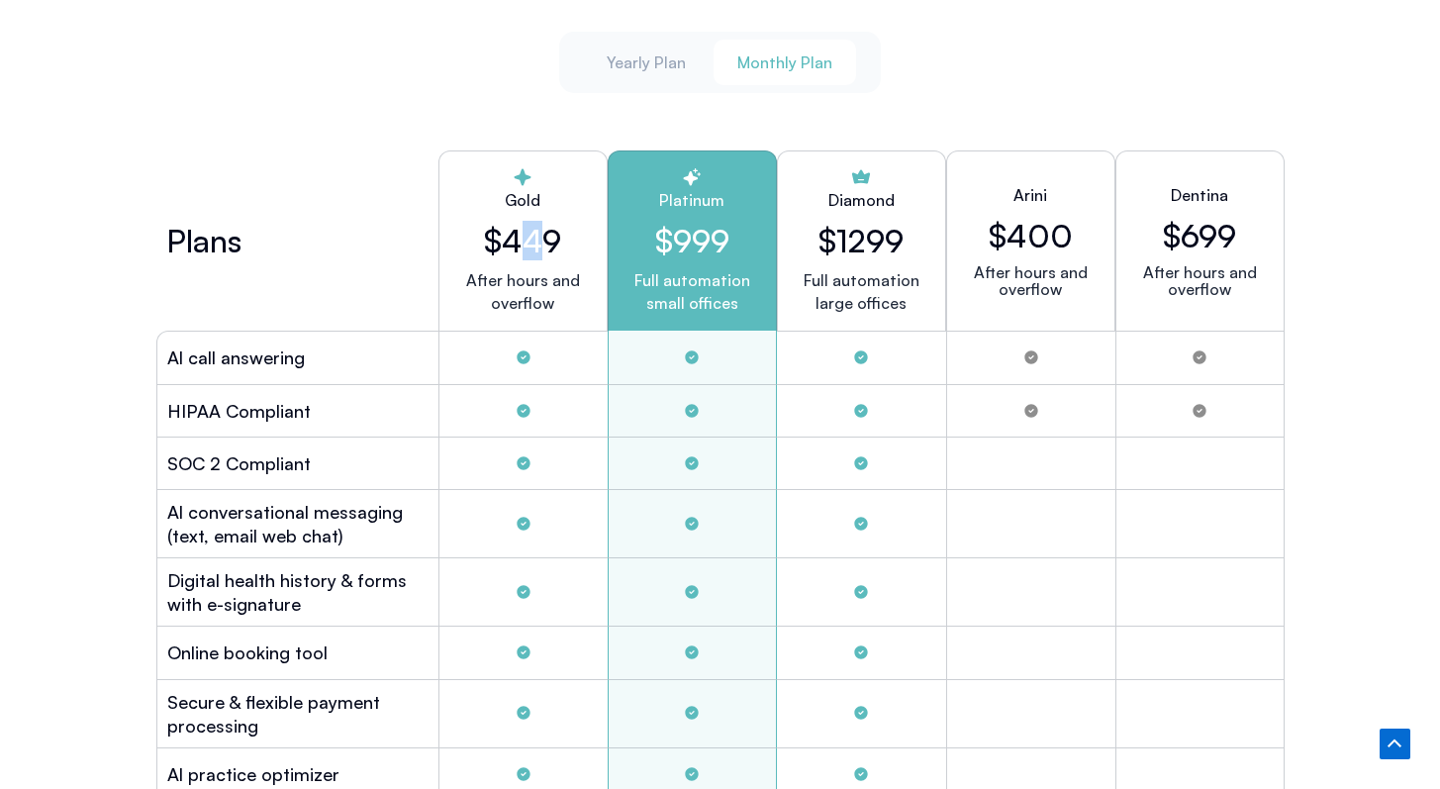
click at [534, 239] on h2 "$449" at bounding box center [523, 241] width 136 height 38
click at [547, 241] on h2 "$449" at bounding box center [523, 241] width 136 height 38
drag, startPoint x: 545, startPoint y: 241, endPoint x: 525, endPoint y: 240, distance: 20.8
click at [525, 240] on h2 "$449" at bounding box center [523, 241] width 136 height 38
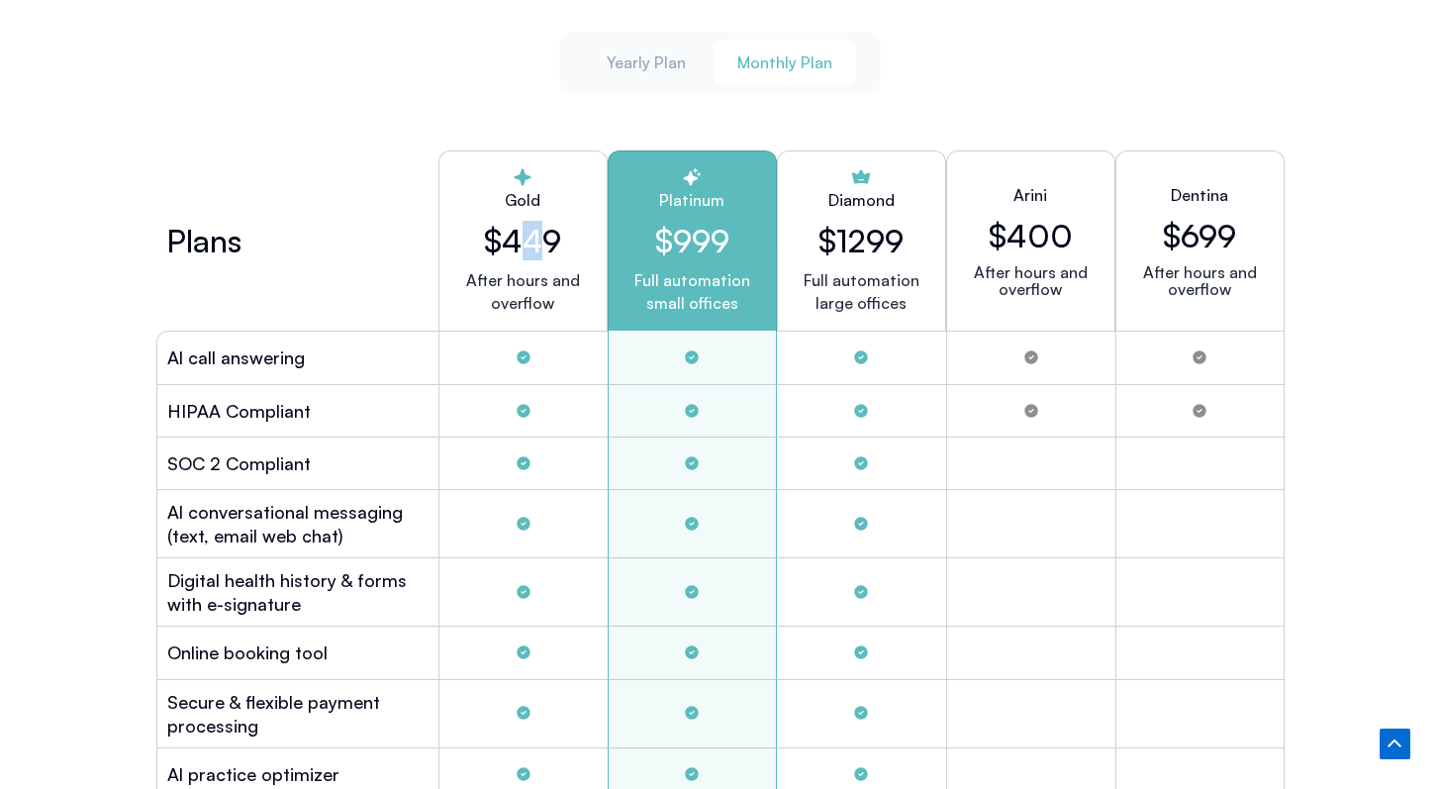
click at [525, 240] on h2 "$449" at bounding box center [523, 241] width 136 height 38
drag, startPoint x: 524, startPoint y: 240, endPoint x: 539, endPoint y: 241, distance: 14.9
click at [539, 241] on h2 "$449" at bounding box center [523, 241] width 136 height 38
drag, startPoint x: 542, startPoint y: 241, endPoint x: 526, endPoint y: 239, distance: 16.0
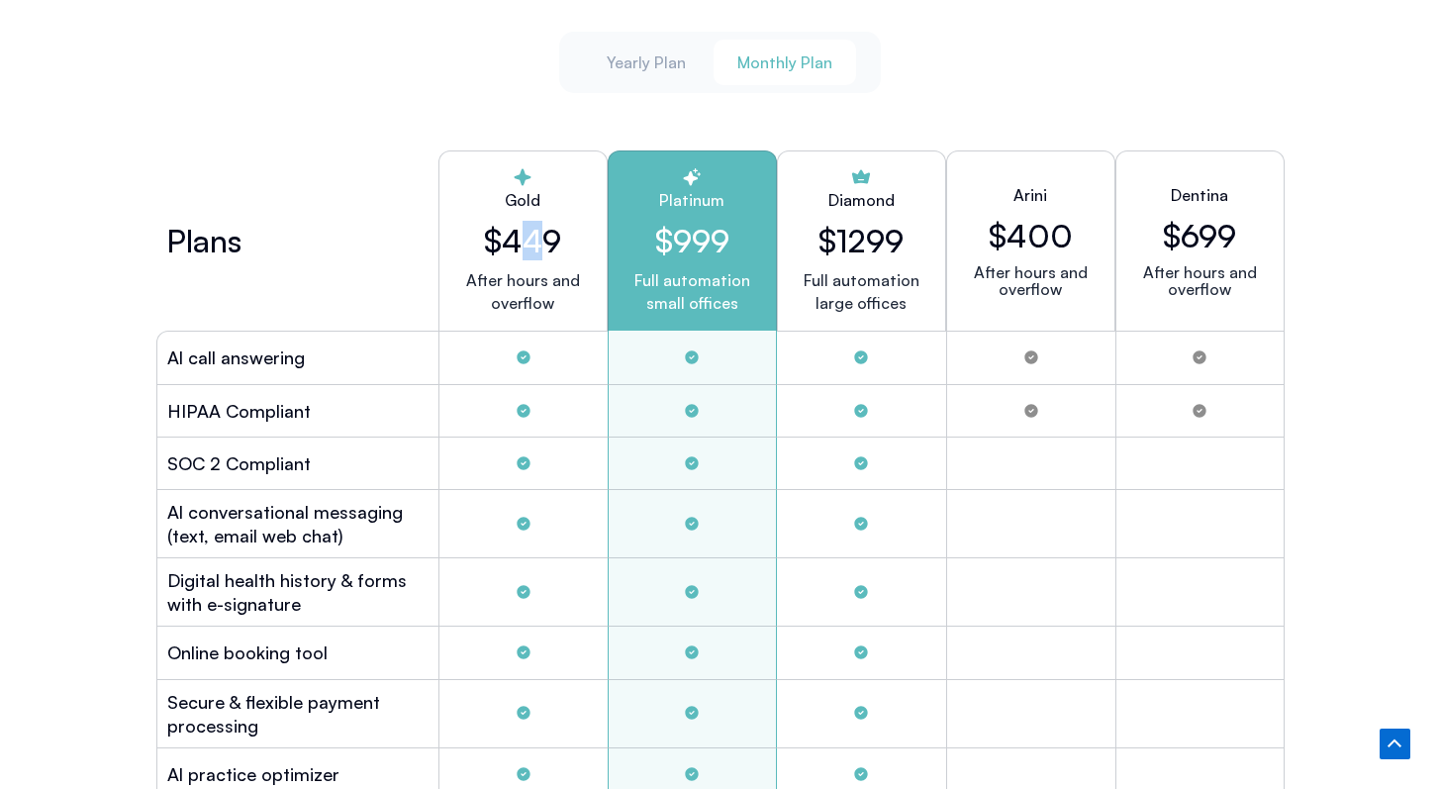
click at [526, 239] on h2 "$449" at bounding box center [523, 241] width 136 height 38
click at [533, 239] on h2 "$449" at bounding box center [523, 241] width 136 height 38
drag, startPoint x: 479, startPoint y: 274, endPoint x: 563, endPoint y: 269, distance: 84.3
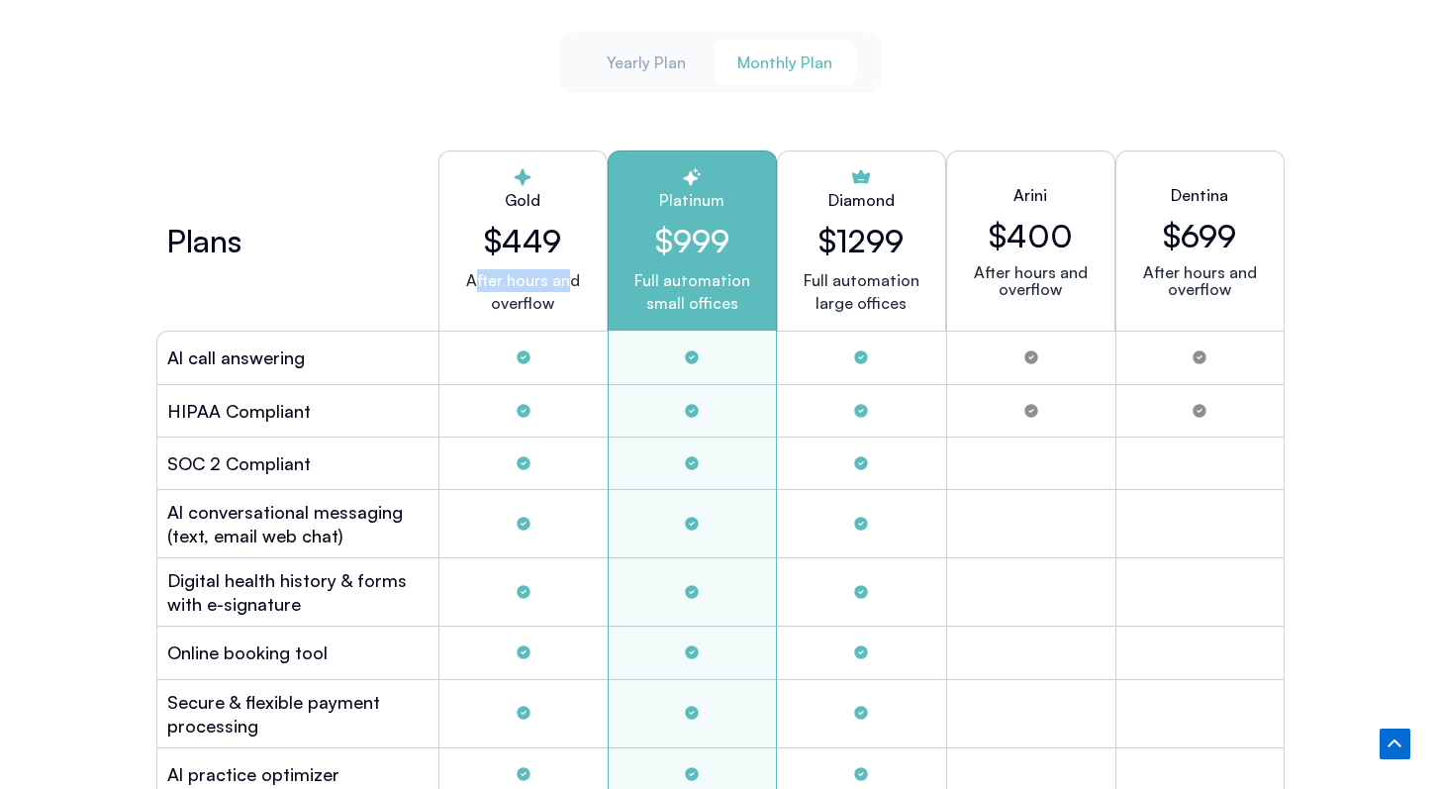
click at [564, 269] on p "After hours and overflow" at bounding box center [523, 292] width 136 height 46
click at [563, 269] on p "After hours and overflow" at bounding box center [523, 292] width 136 height 46
drag, startPoint x: 537, startPoint y: 299, endPoint x: 501, endPoint y: 294, distance: 36.0
click at [500, 295] on p "After hours and overflow" at bounding box center [523, 292] width 136 height 46
click at [501, 294] on p "After hours and overflow" at bounding box center [523, 292] width 136 height 46
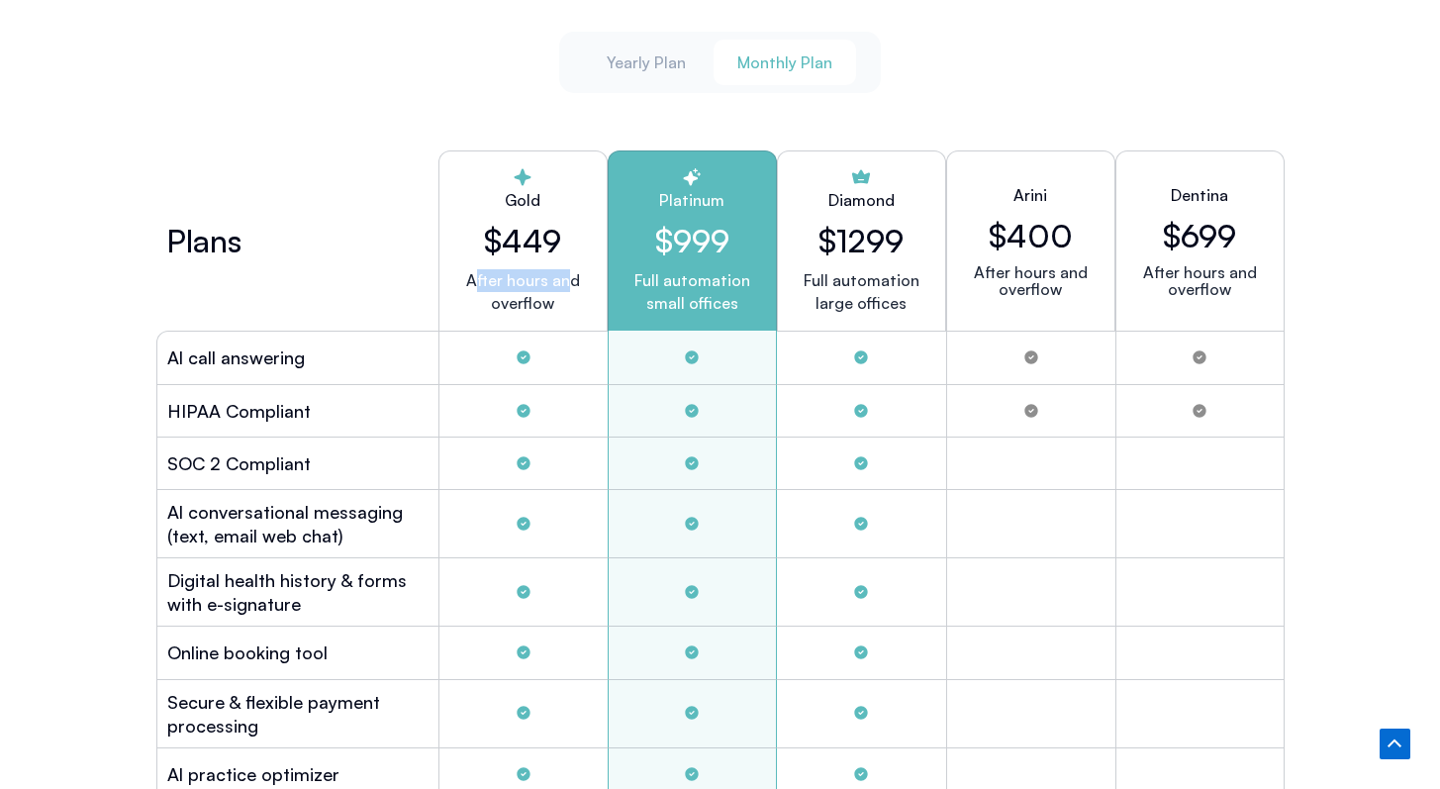
drag, startPoint x: 478, startPoint y: 273, endPoint x: 566, endPoint y: 271, distance: 88.1
click at [566, 272] on p "After hours and overflow" at bounding box center [523, 292] width 136 height 46
click at [566, 271] on p "After hours and overflow" at bounding box center [523, 292] width 136 height 46
drag, startPoint x: 538, startPoint y: 296, endPoint x: 504, endPoint y: 299, distance: 33.8
click at [504, 299] on p "After hours and overflow" at bounding box center [523, 292] width 136 height 46
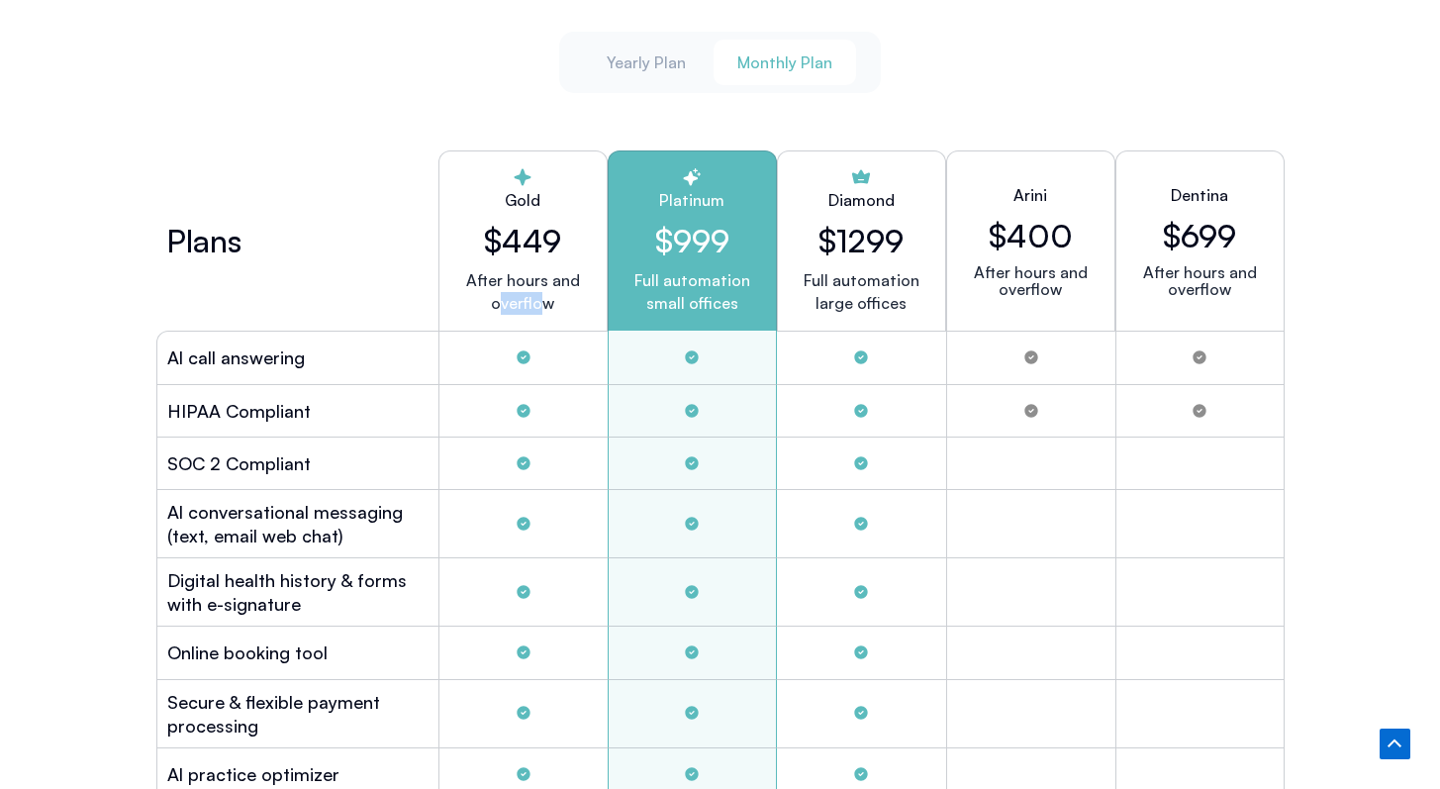
click at [504, 299] on p "After hours and overflow" at bounding box center [523, 292] width 136 height 46
drag, startPoint x: 502, startPoint y: 298, endPoint x: 540, endPoint y: 297, distance: 37.6
click at [541, 297] on p "After hours and overflow" at bounding box center [523, 292] width 136 height 46
drag, startPoint x: 475, startPoint y: 274, endPoint x: 565, endPoint y: 273, distance: 90.1
click at [566, 273] on p "After hours and overflow" at bounding box center [523, 292] width 136 height 46
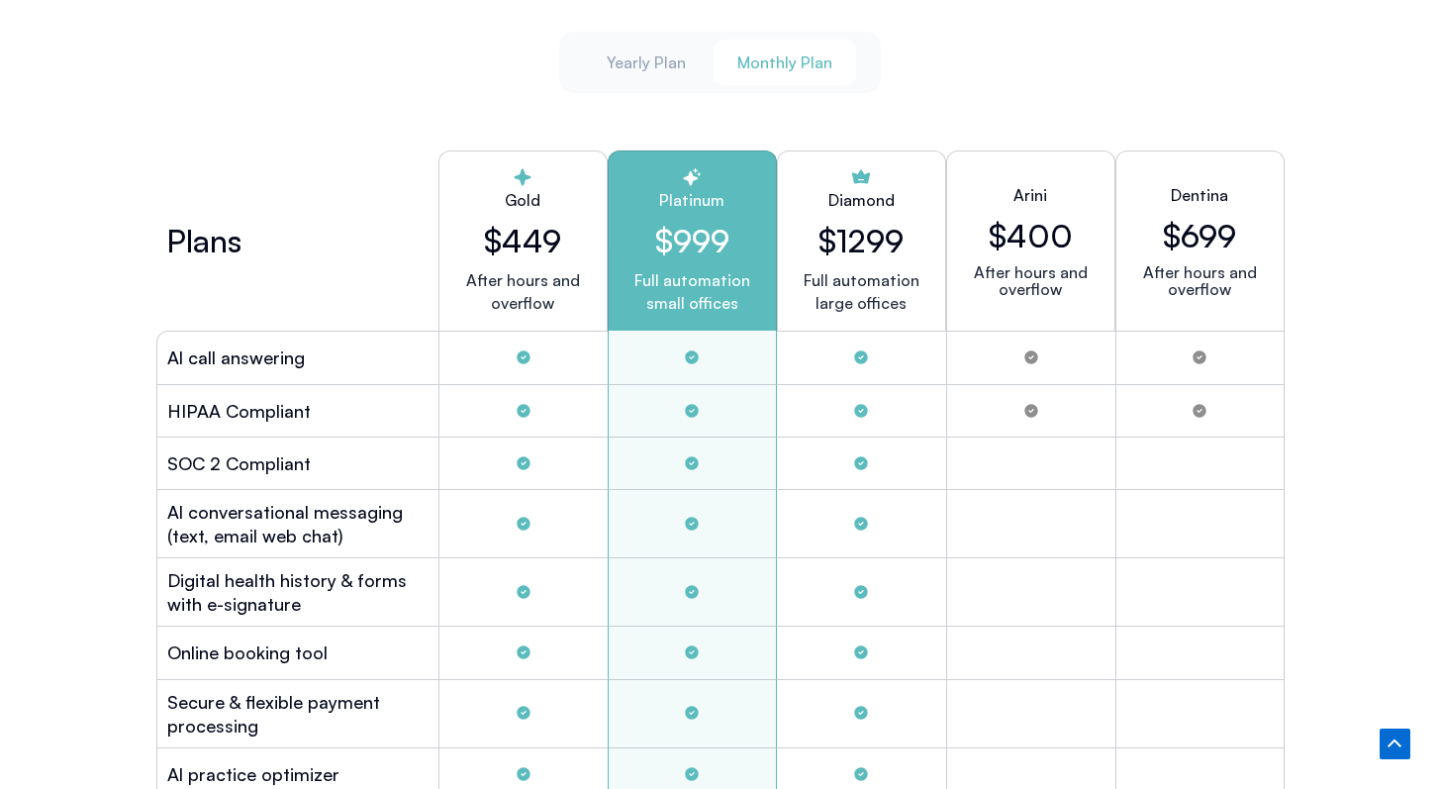
click at [565, 276] on p "After hours and overflow" at bounding box center [523, 292] width 136 height 46
drag, startPoint x: 544, startPoint y: 300, endPoint x: 502, endPoint y: 293, distance: 42.2
click at [502, 295] on p "After hours and overflow" at bounding box center [523, 292] width 136 height 46
click at [502, 293] on p "After hours and overflow" at bounding box center [523, 292] width 136 height 46
drag, startPoint x: 526, startPoint y: 238, endPoint x: 541, endPoint y: 238, distance: 14.9
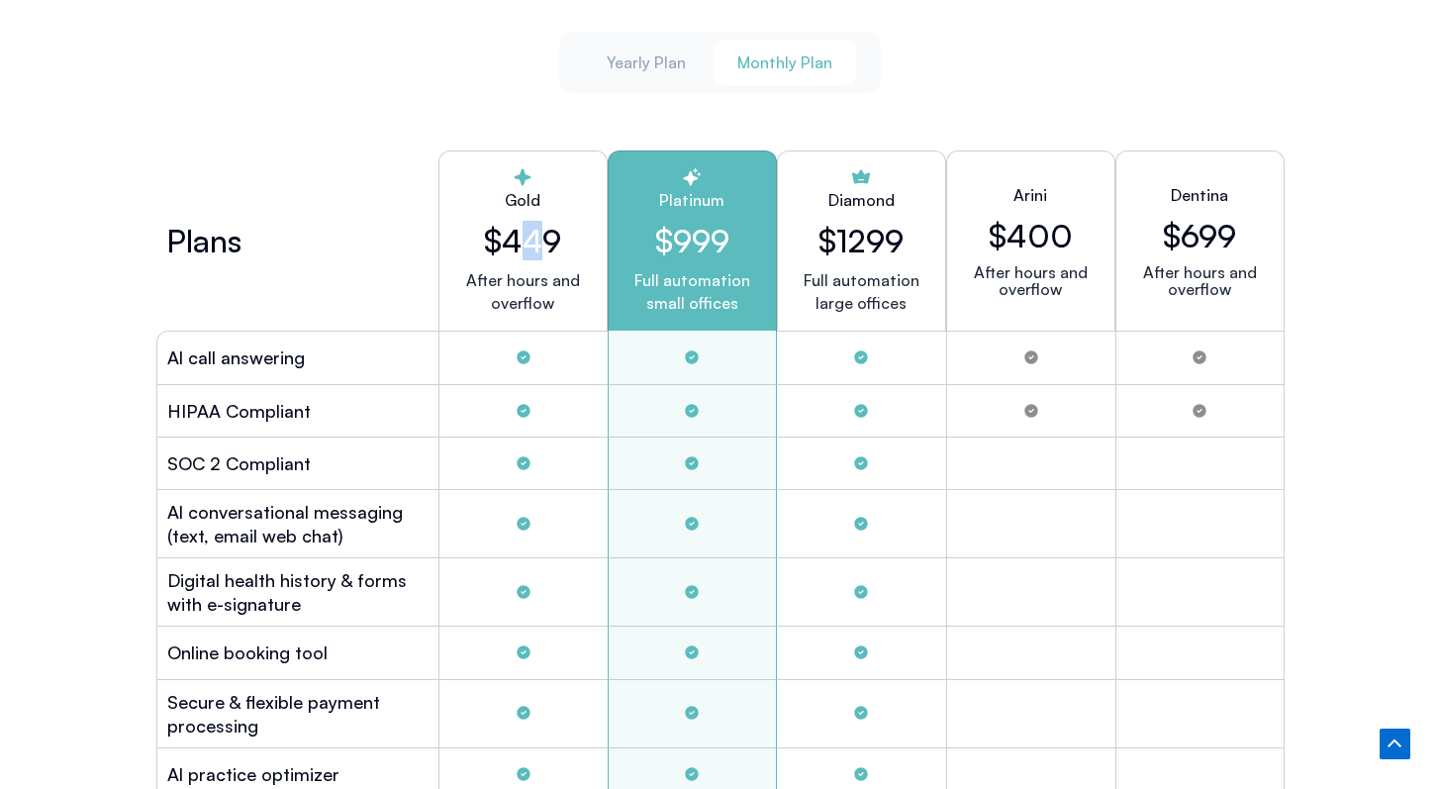
click at [541, 238] on h2 "$449" at bounding box center [523, 241] width 136 height 38
click at [540, 238] on h2 "$449" at bounding box center [523, 241] width 136 height 38
drag, startPoint x: 906, startPoint y: 279, endPoint x: 813, endPoint y: 276, distance: 93.1
click at [812, 276] on p "Full automation large offices" at bounding box center [862, 292] width 116 height 46
click at [813, 276] on p "Full automation large offices" at bounding box center [862, 292] width 116 height 46
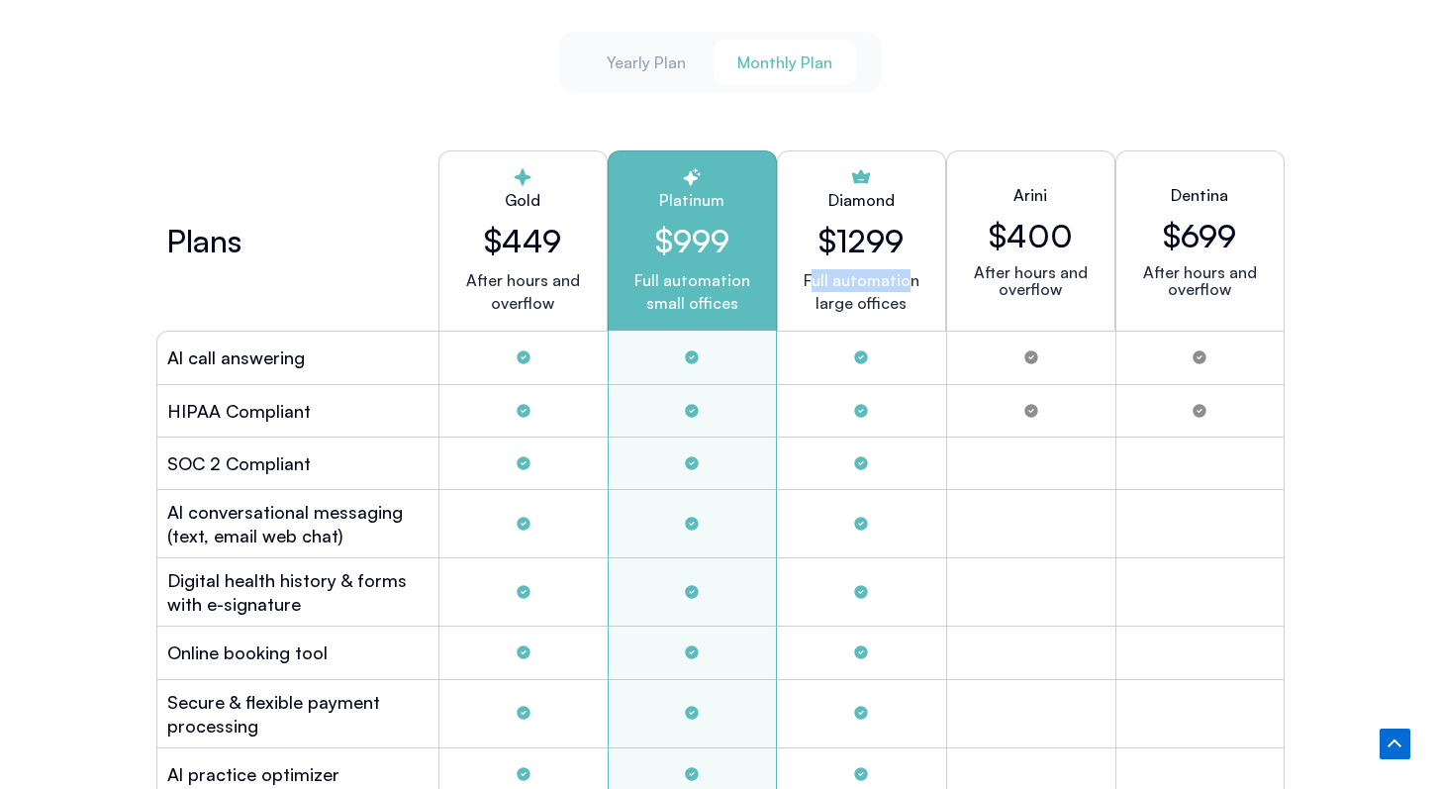
drag, startPoint x: 813, startPoint y: 275, endPoint x: 905, endPoint y: 276, distance: 92.1
click at [905, 276] on p "Full automation large offices" at bounding box center [862, 292] width 116 height 46
drag, startPoint x: 898, startPoint y: 296, endPoint x: 824, endPoint y: 297, distance: 74.3
click at [823, 297] on p "Full automation large offices" at bounding box center [862, 292] width 116 height 46
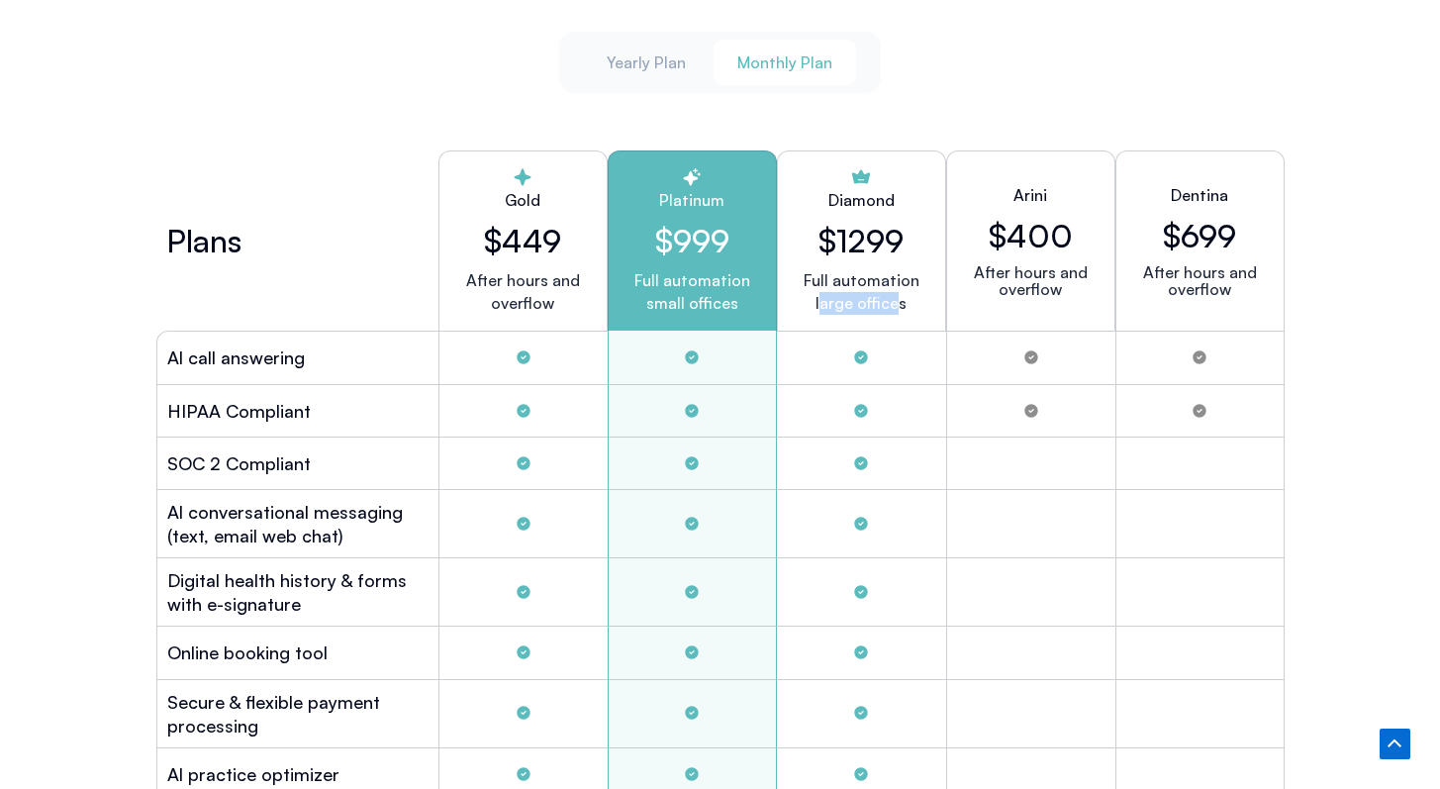
click at [896, 302] on p "Full automation large offices" at bounding box center [862, 292] width 116 height 46
drag, startPoint x: 1010, startPoint y: 232, endPoint x: 1033, endPoint y: 231, distance: 22.8
click at [1033, 231] on h2 "$400" at bounding box center [1031, 236] width 84 height 38
click at [907, 392] on div "Tabs. Open items with Enter or Space, close with Escape and navigate using the …" at bounding box center [861, 411] width 169 height 52
click at [704, 236] on h2 "$999" at bounding box center [693, 241] width 136 height 38
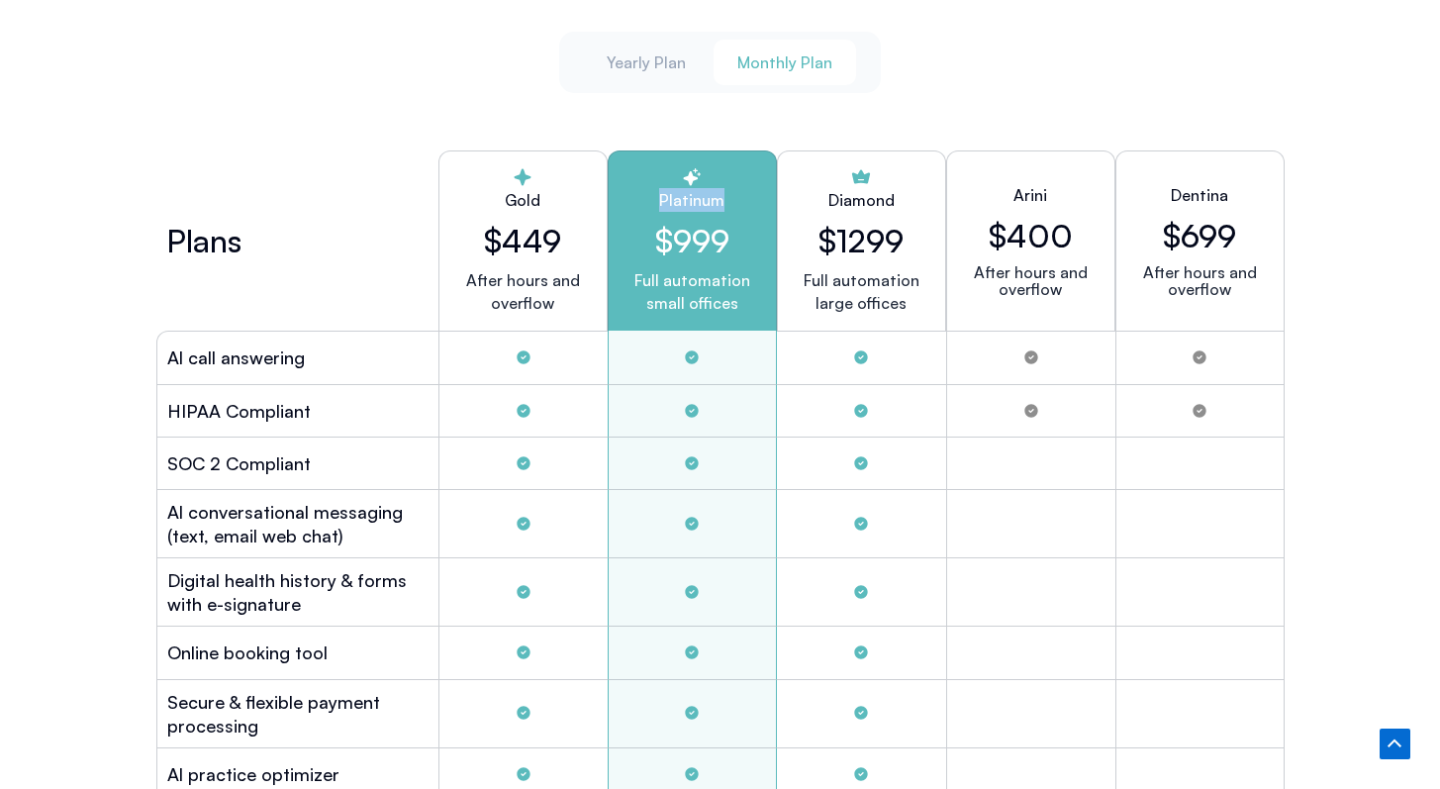
drag, startPoint x: 664, startPoint y: 201, endPoint x: 723, endPoint y: 195, distance: 58.7
click at [723, 195] on h2 "Platinum" at bounding box center [693, 200] width 136 height 24
drag, startPoint x: 709, startPoint y: 196, endPoint x: 666, endPoint y: 194, distance: 42.6
click at [666, 194] on h2 "Platinum" at bounding box center [693, 200] width 136 height 24
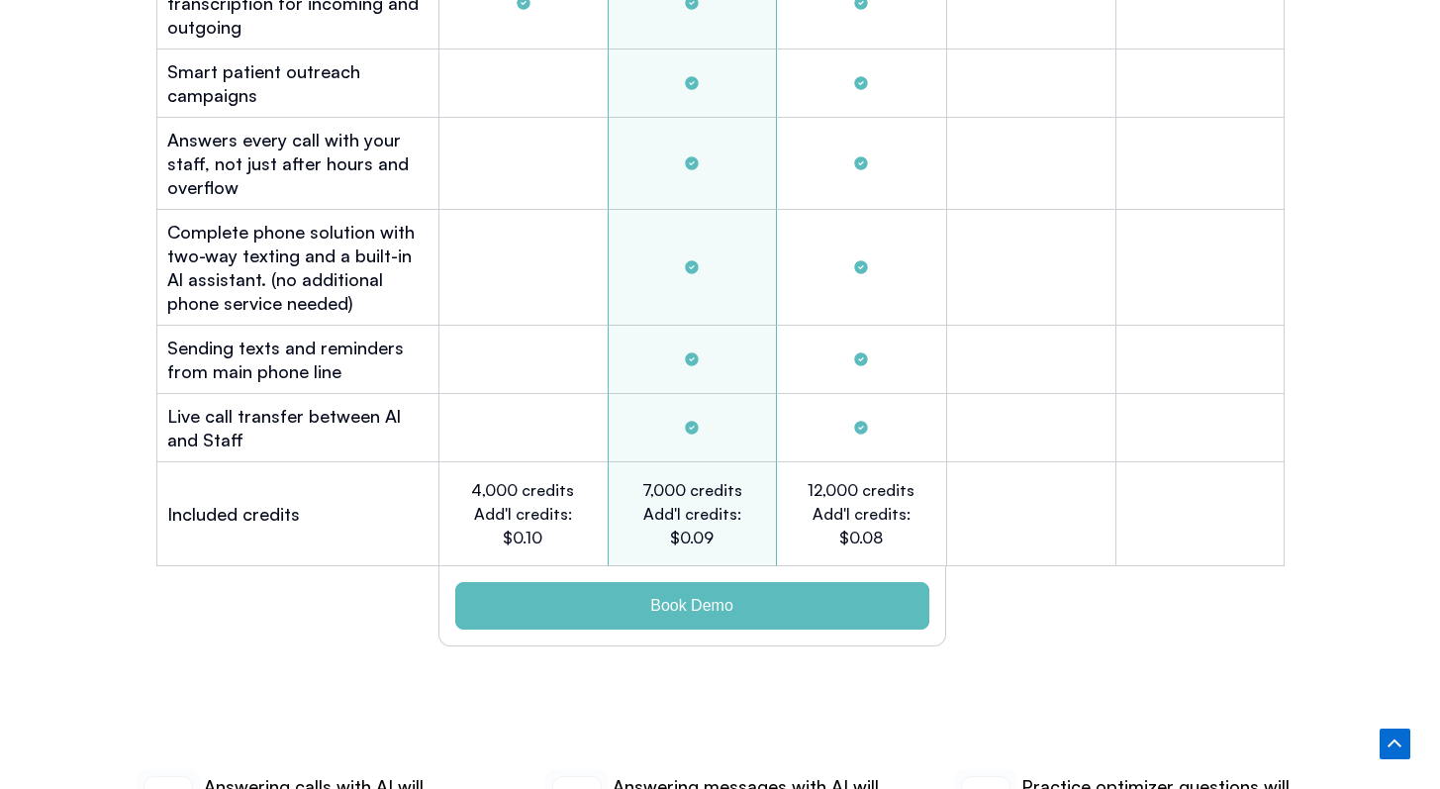
scroll to position [6216, 0]
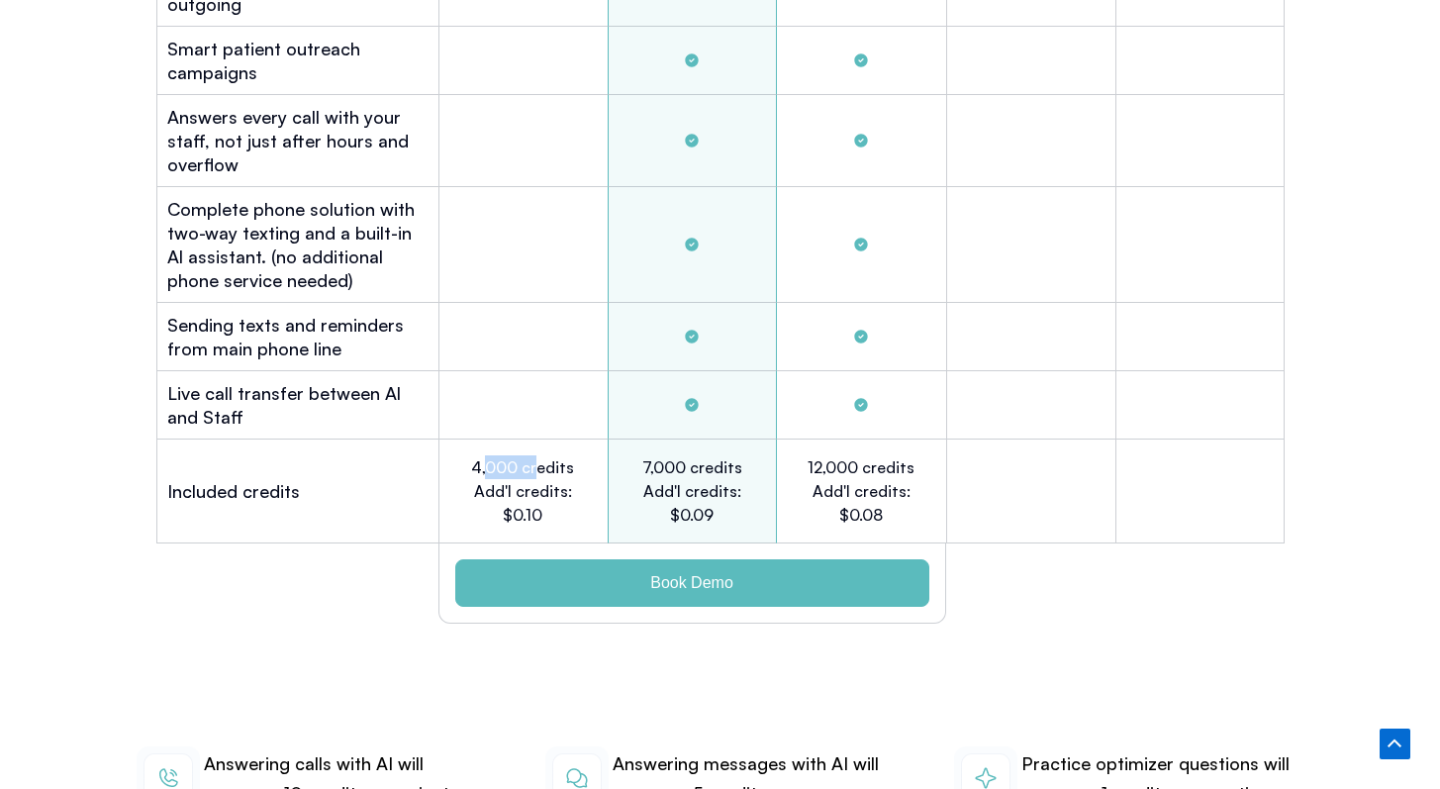
drag, startPoint x: 488, startPoint y: 435, endPoint x: 542, endPoint y: 435, distance: 53.5
click at [542, 455] on h2 "4,000 credits Add'l credits: $0.10" at bounding box center [522, 490] width 109 height 71
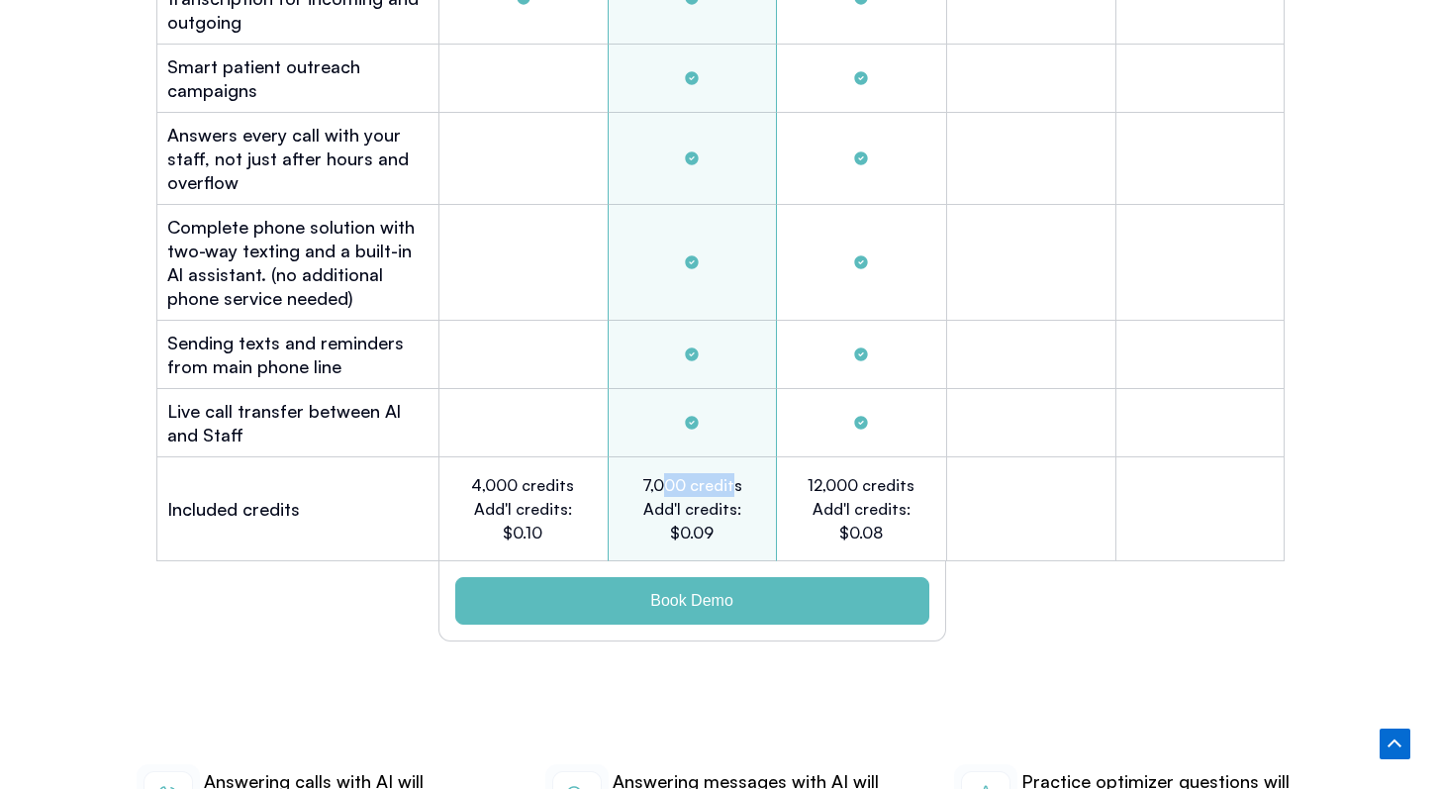
drag, startPoint x: 660, startPoint y: 451, endPoint x: 731, endPoint y: 450, distance: 70.3
click at [731, 473] on h2 "7,000 credits Add'l credits: $0.09" at bounding box center [692, 508] width 109 height 71
drag, startPoint x: 692, startPoint y: 504, endPoint x: 714, endPoint y: 505, distance: 21.8
click at [714, 505] on h2 "7,000 credits Add'l credits: $0.09" at bounding box center [692, 508] width 109 height 71
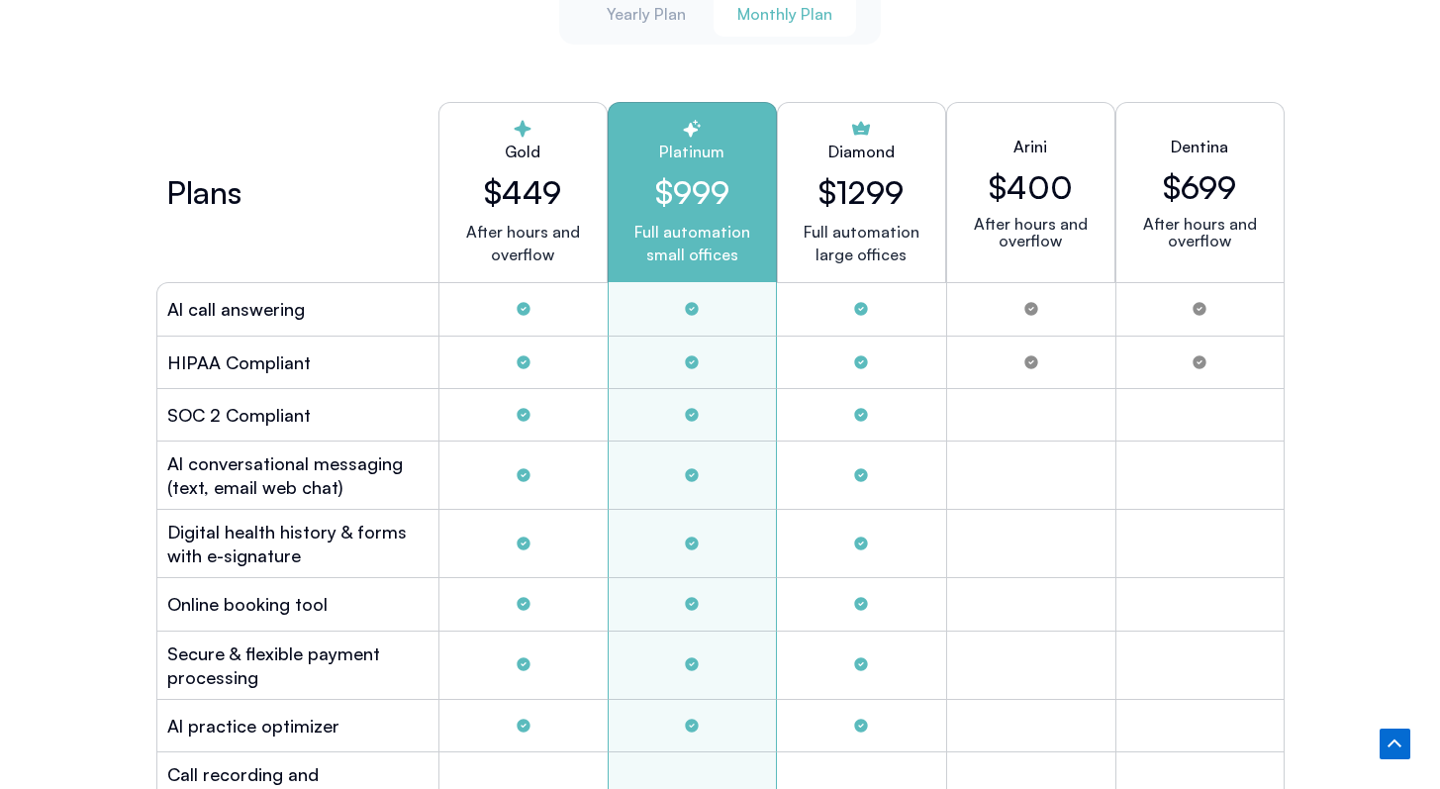
scroll to position [5401, 0]
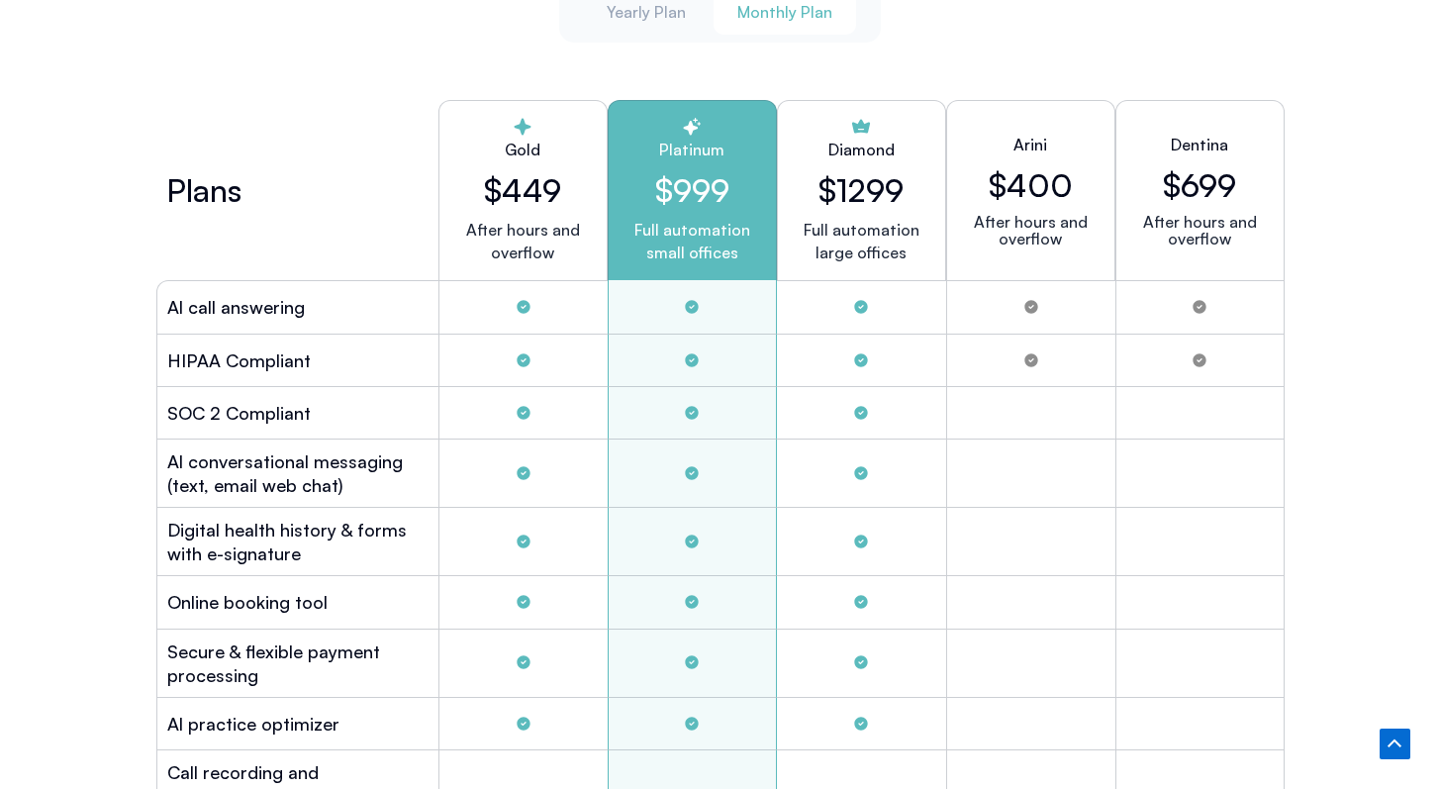
click at [708, 185] on h2 "$999" at bounding box center [693, 190] width 136 height 38
drag, startPoint x: 708, startPoint y: 184, endPoint x: 695, endPoint y: 184, distance: 12.9
click at [695, 184] on h2 "$999" at bounding box center [693, 190] width 136 height 38
click at [852, 181] on h2 "$1299" at bounding box center [861, 190] width 85 height 38
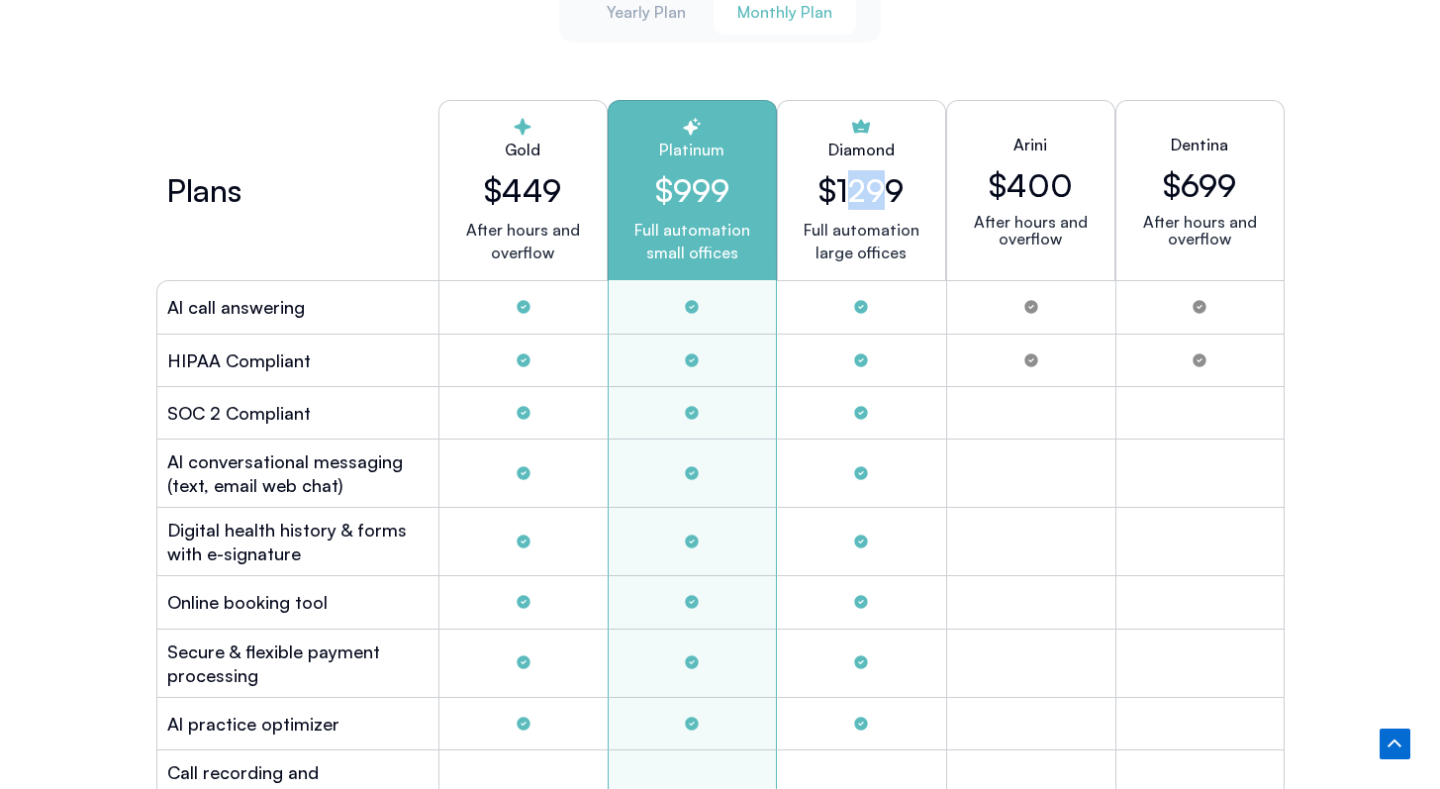
drag, startPoint x: 852, startPoint y: 181, endPoint x: 881, endPoint y: 183, distance: 28.8
click at [882, 184] on h2 "$1299" at bounding box center [861, 190] width 85 height 38
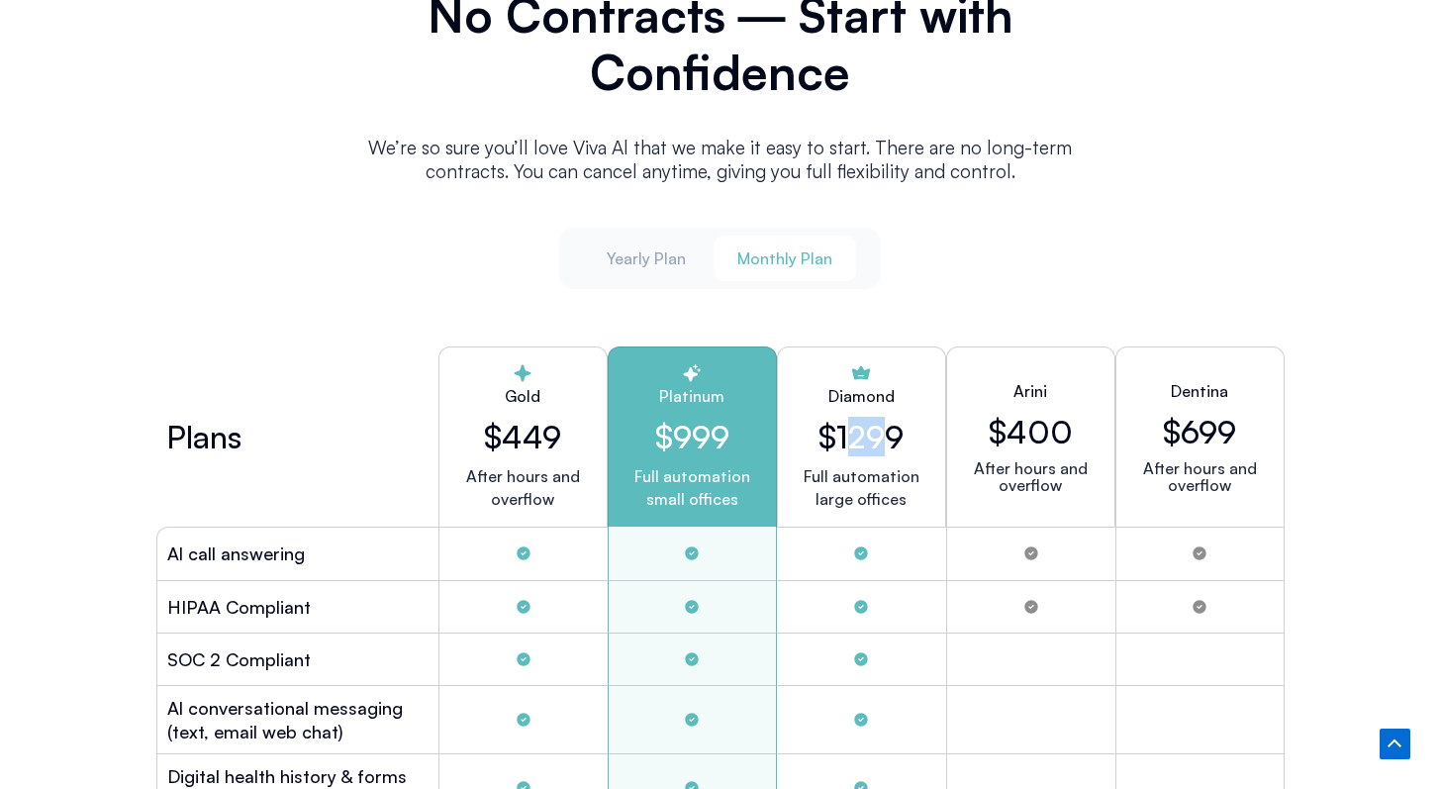
scroll to position [5131, 0]
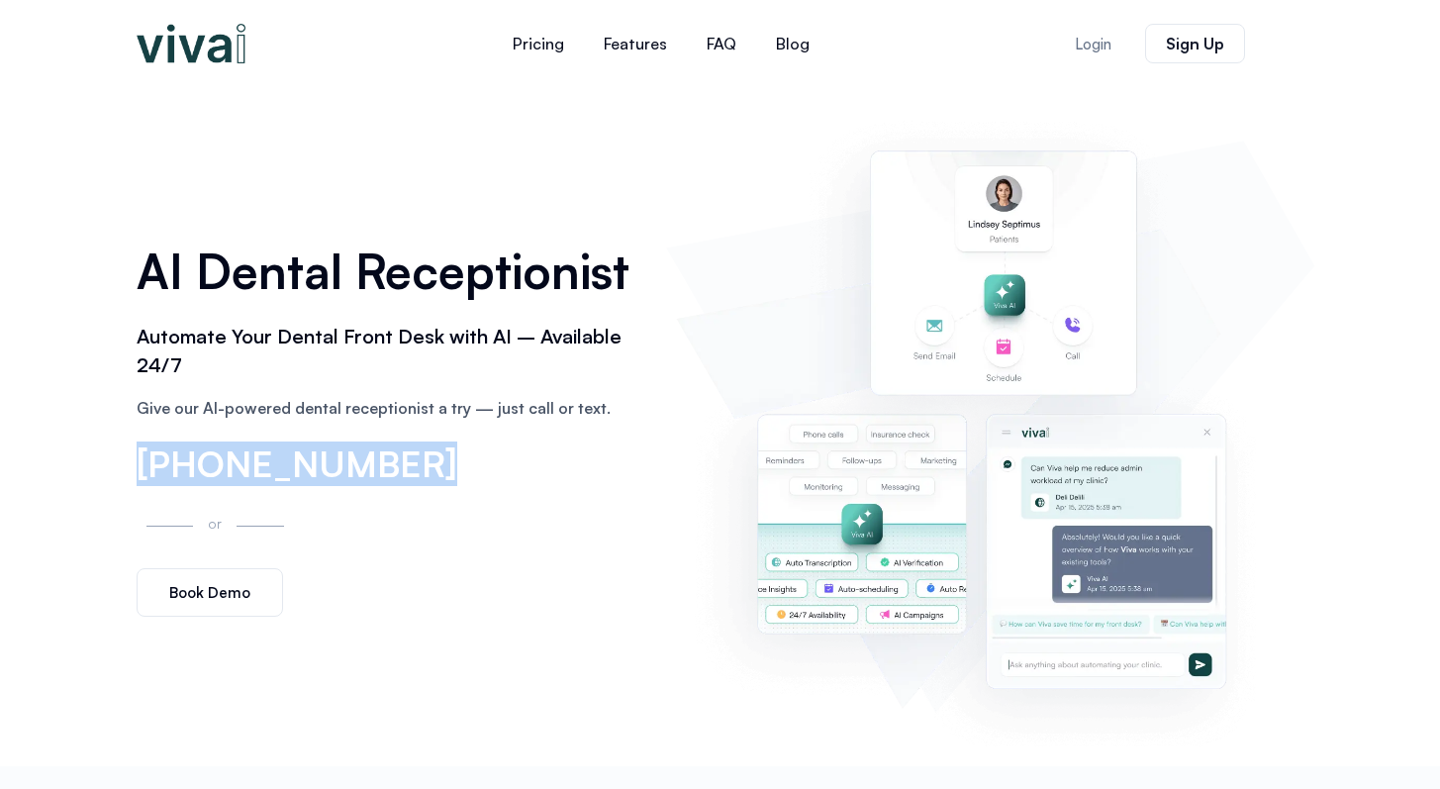
drag, startPoint x: 444, startPoint y: 457, endPoint x: 124, endPoint y: 461, distance: 319.8
click at [123, 461] on div "AI Dental Receptionist Automate Your Dental Front Desk with AI – Available 24/7…" at bounding box center [720, 426] width 1440 height 679
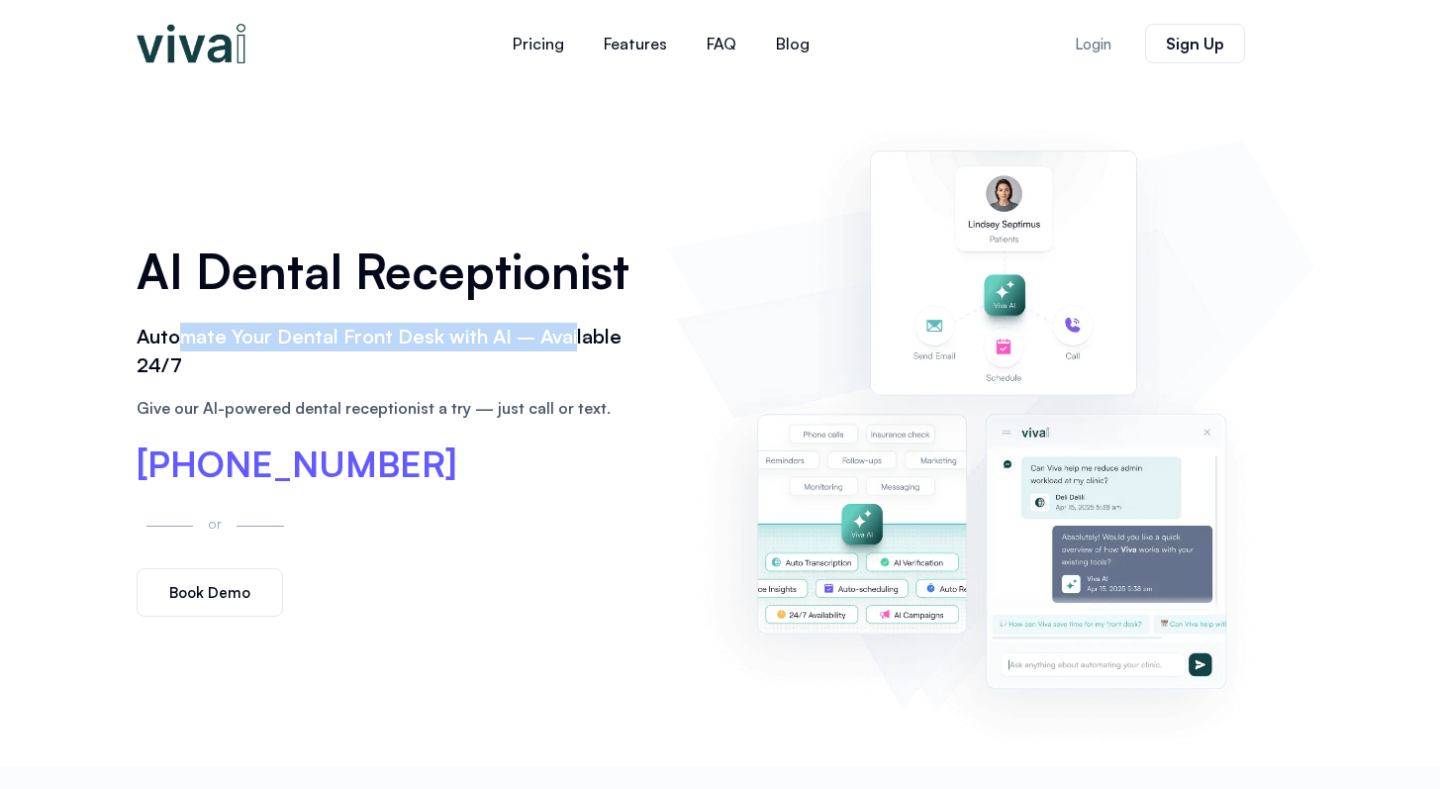
drag, startPoint x: 178, startPoint y: 340, endPoint x: 572, endPoint y: 340, distance: 394.0
click at [572, 341] on h2 "Automate Your Dental Front Desk with AI – Available 24/7" at bounding box center [392, 351] width 511 height 57
click at [572, 340] on h2 "Automate Your Dental Front Desk with AI – Available 24/7" at bounding box center [392, 351] width 511 height 57
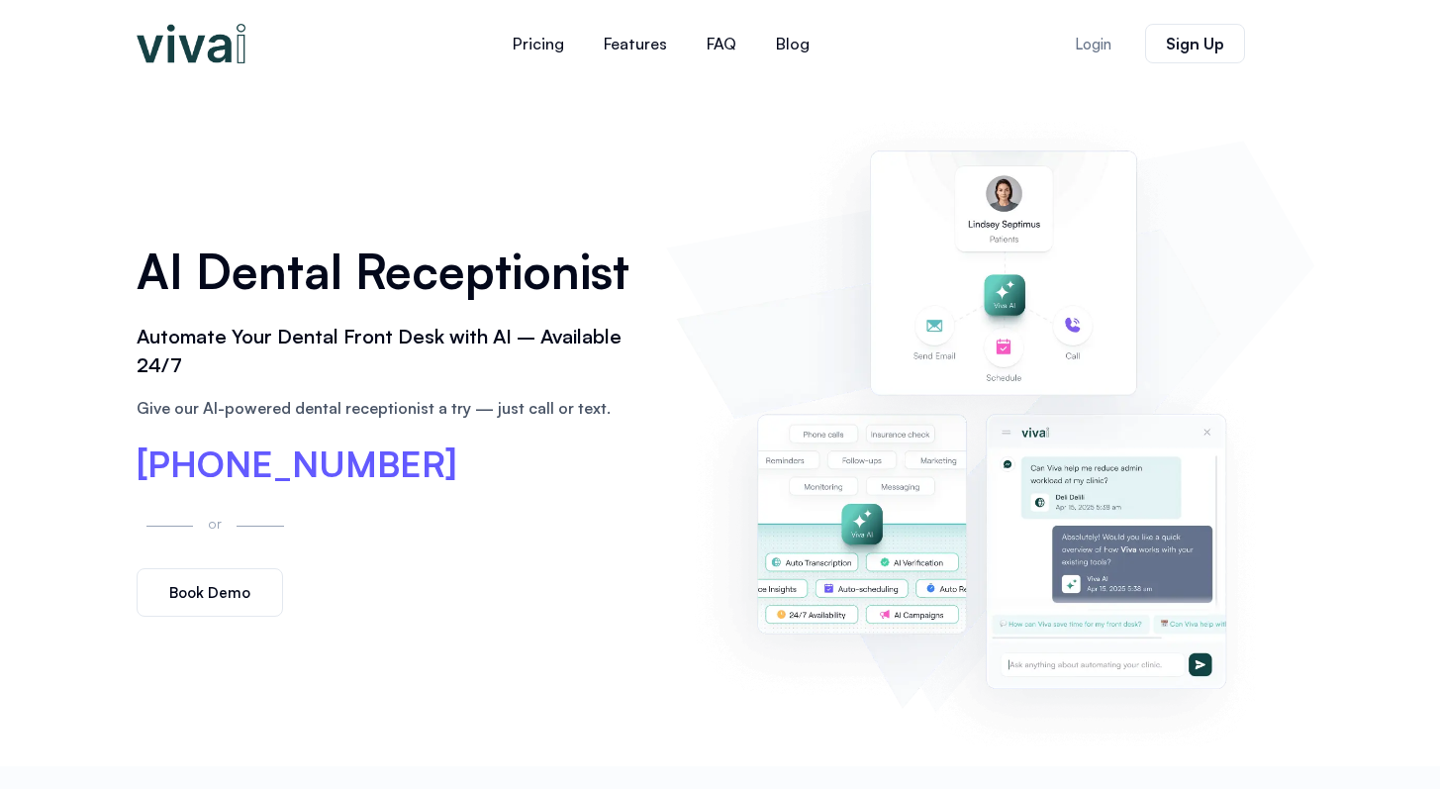
drag, startPoint x: 542, startPoint y: 464, endPoint x: 421, endPoint y: 464, distance: 120.8
click at [421, 464] on div "[PHONE_NUMBER]" at bounding box center [392, 465] width 511 height 38
drag, startPoint x: 395, startPoint y: 468, endPoint x: 182, endPoint y: 460, distance: 213.0
click at [180, 459] on span "[PHONE_NUMBER]" at bounding box center [297, 464] width 321 height 36
